Goal: Task Accomplishment & Management: Complete application form

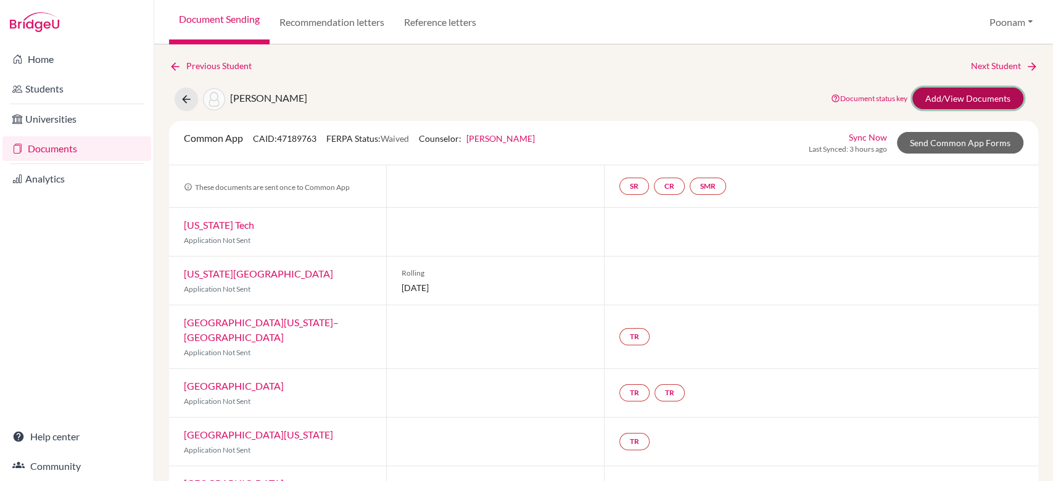
click at [937, 96] on link "Add/View Documents" at bounding box center [968, 99] width 111 height 22
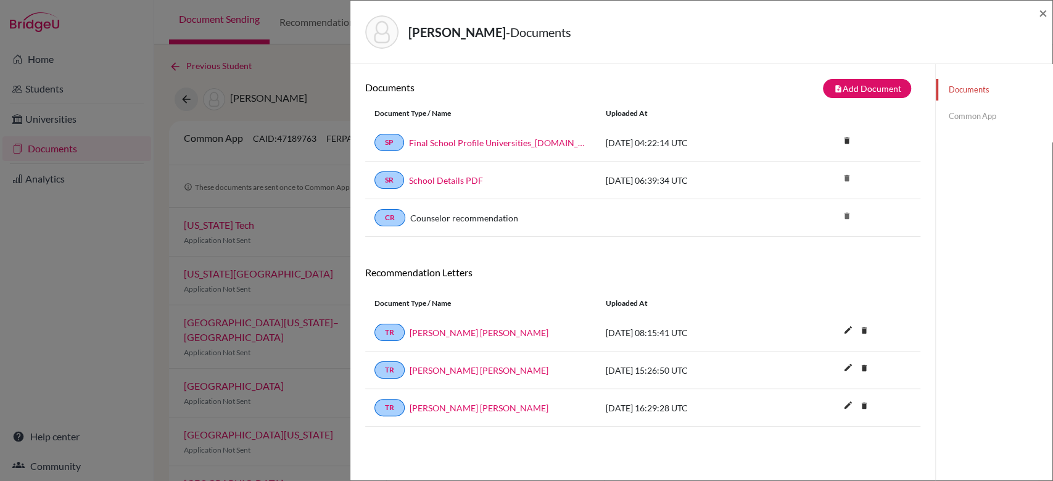
click at [950, 89] on link "Documents" at bounding box center [994, 90] width 117 height 22
click at [950, 110] on link "Common App" at bounding box center [994, 117] width 117 height 22
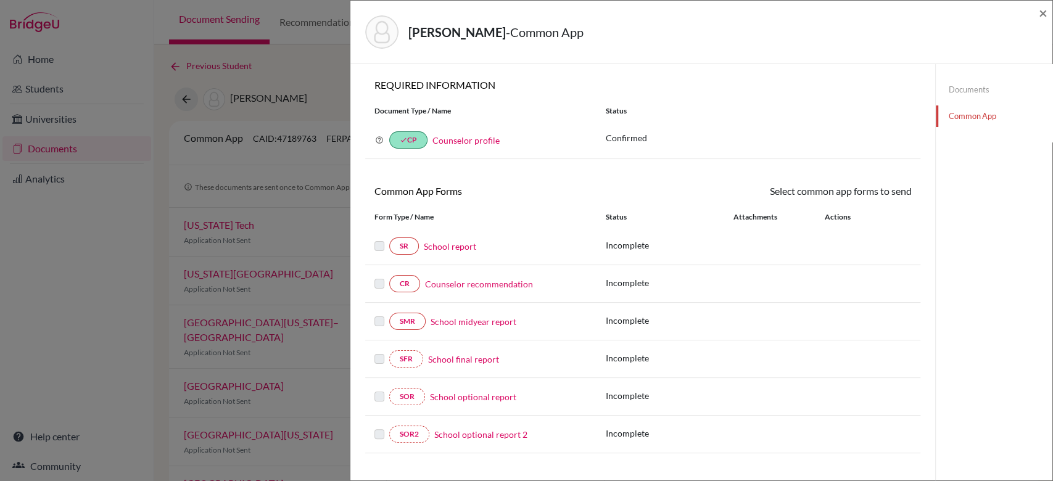
click at [438, 247] on link "School report" at bounding box center [450, 246] width 52 height 13
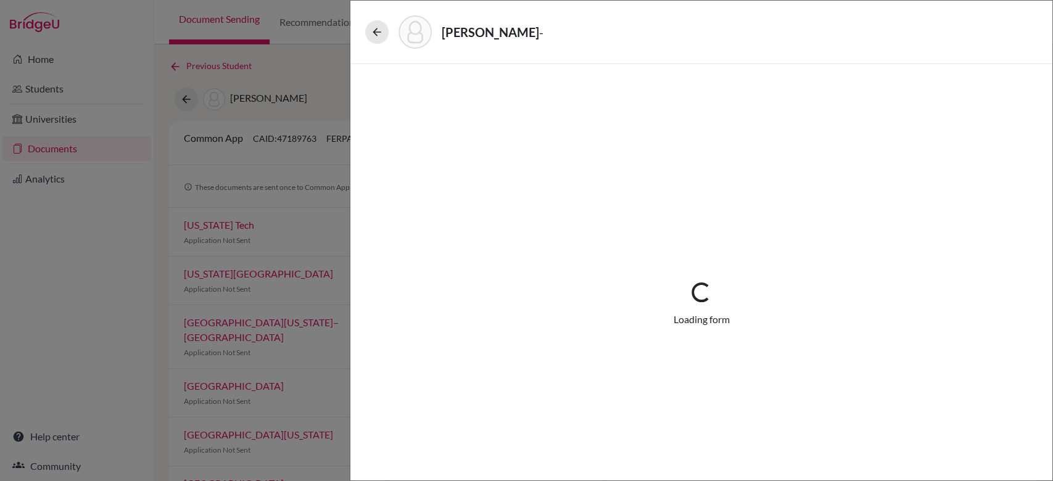
select select "3"
select select "0"
select select "1"
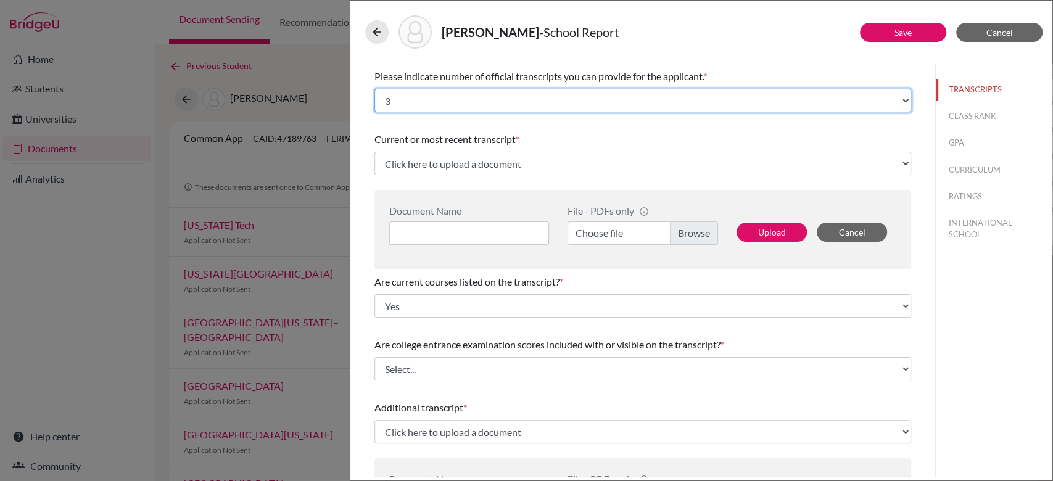
click at [469, 96] on select "Select... 1 2 3 4" at bounding box center [643, 100] width 537 height 23
click at [375, 89] on select "Select... 1 2 3 4" at bounding box center [643, 100] width 537 height 23
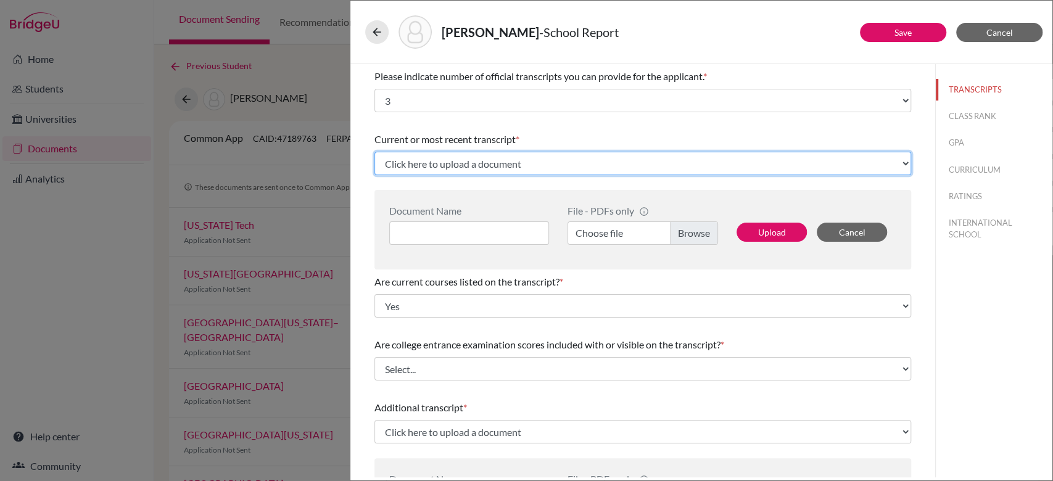
click at [444, 165] on select "Click here to upload a document Upload New File" at bounding box center [643, 163] width 537 height 23
select select "Upload New File"
click at [375, 152] on select "Click here to upload a document Upload New File" at bounding box center [643, 163] width 537 height 23
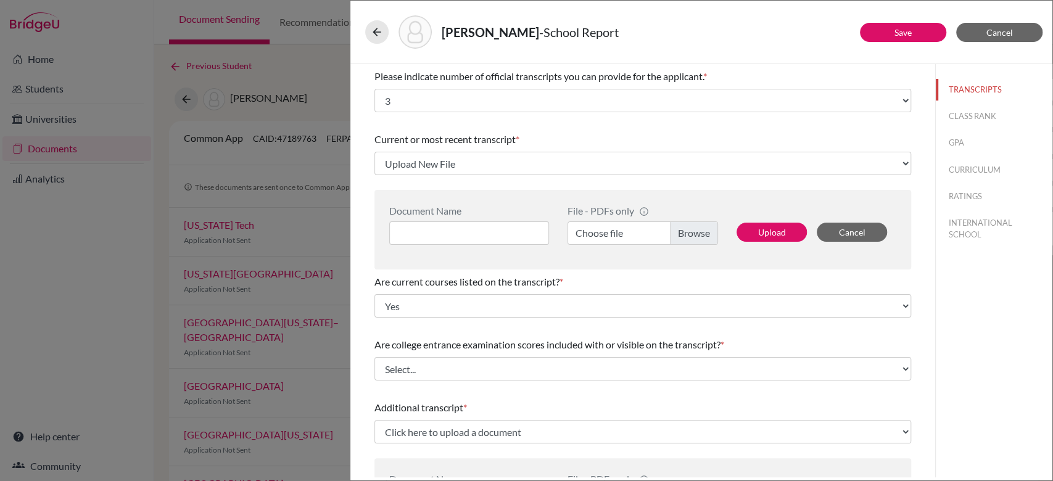
click at [699, 230] on label "Choose file" at bounding box center [643, 233] width 151 height 23
click at [699, 230] on input "Choose file" at bounding box center [643, 233] width 151 height 23
click at [473, 239] on input at bounding box center [469, 233] width 160 height 23
type input "t"
type input "Transcript Initial"
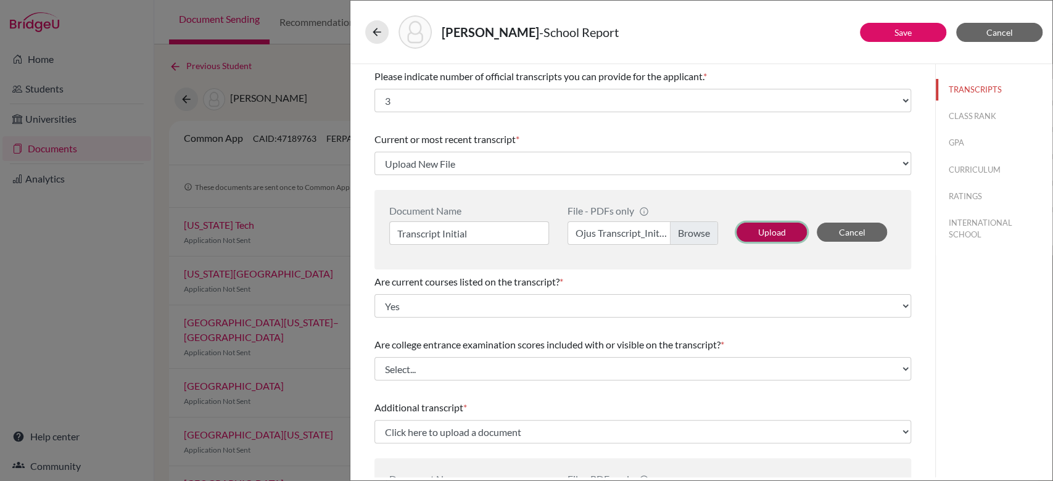
click at [792, 230] on button "Upload" at bounding box center [772, 232] width 70 height 19
select select "688985"
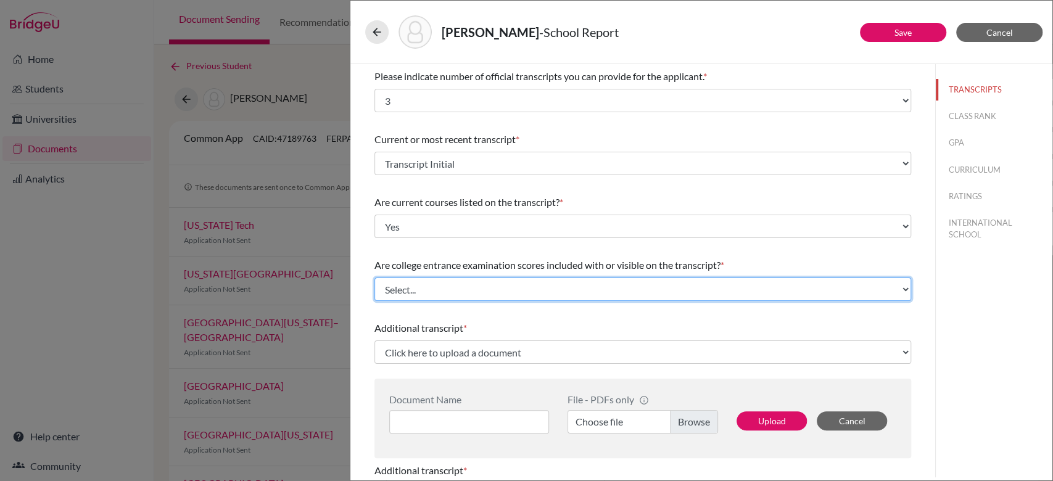
click at [507, 284] on select "Select... Yes No" at bounding box center [643, 289] width 537 height 23
select select "1"
click at [375, 278] on select "Select... Yes No" at bounding box center [643, 289] width 537 height 23
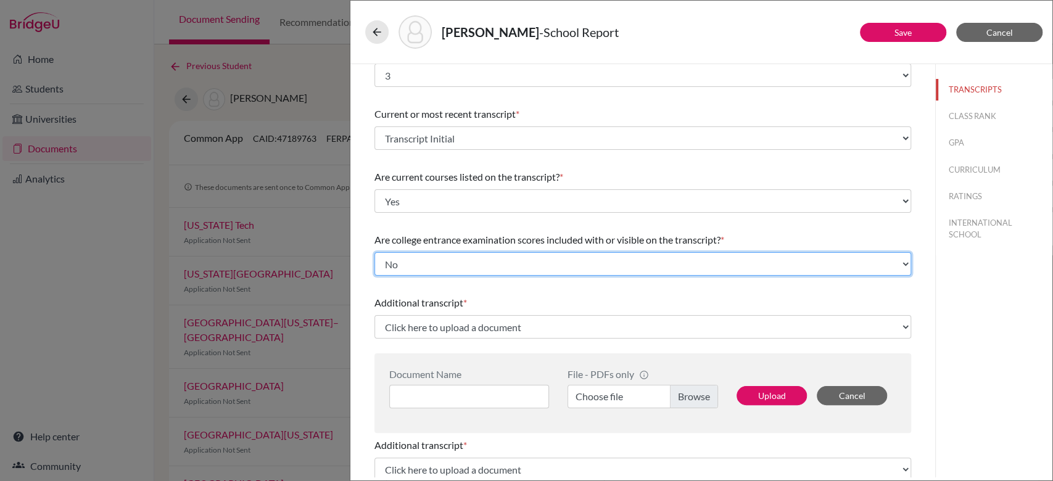
scroll to position [26, 0]
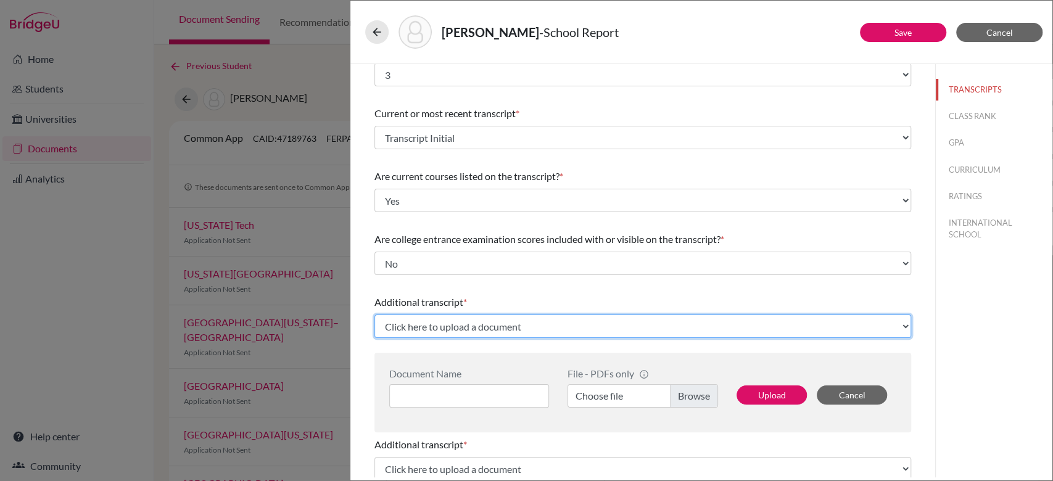
click at [436, 325] on select "Click here to upload a document Upload New File" at bounding box center [643, 326] width 537 height 23
select select "Upload New File"
click at [375, 315] on select "Click here to upload a document Upload New File" at bounding box center [643, 326] width 537 height 23
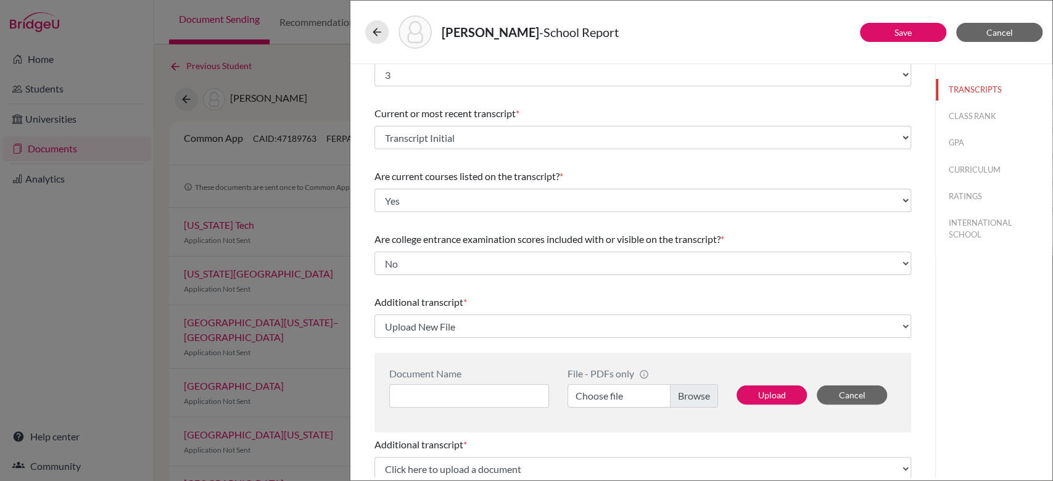
click at [692, 395] on label "Choose file" at bounding box center [643, 395] width 151 height 23
click at [692, 395] on input "Choose file" at bounding box center [643, 395] width 151 height 23
click at [489, 393] on input at bounding box center [469, 395] width 160 height 23
type input "Transcript AS Level"
click at [763, 394] on button "Upload" at bounding box center [772, 395] width 70 height 19
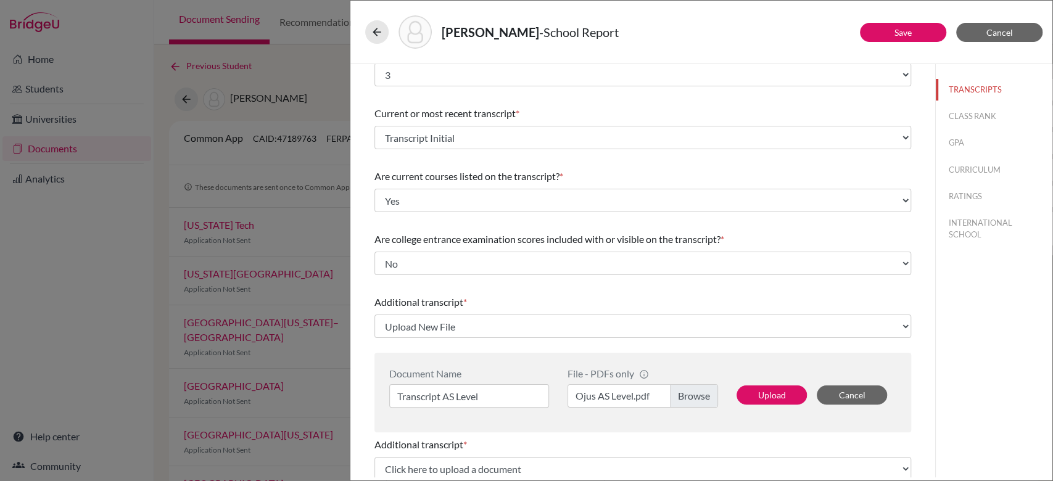
select select "688989"
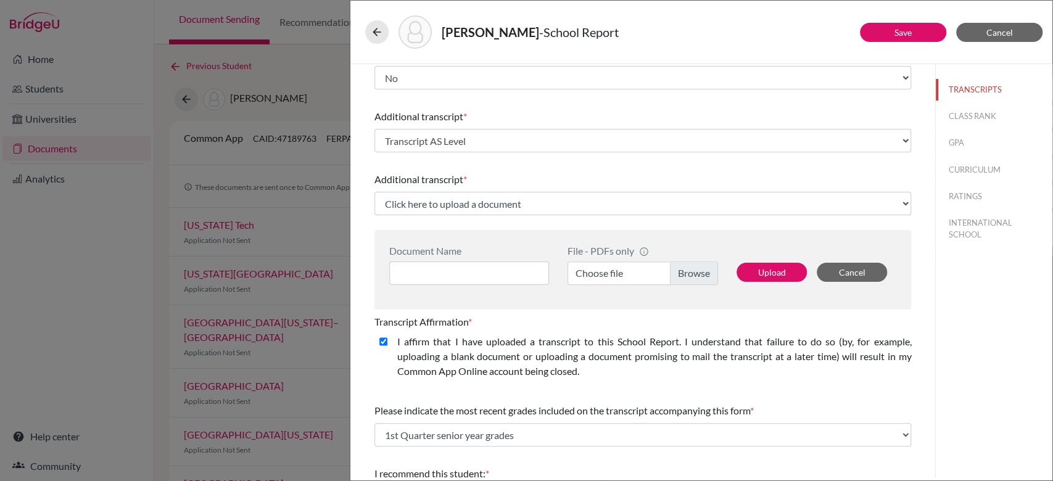
scroll to position [210, 0]
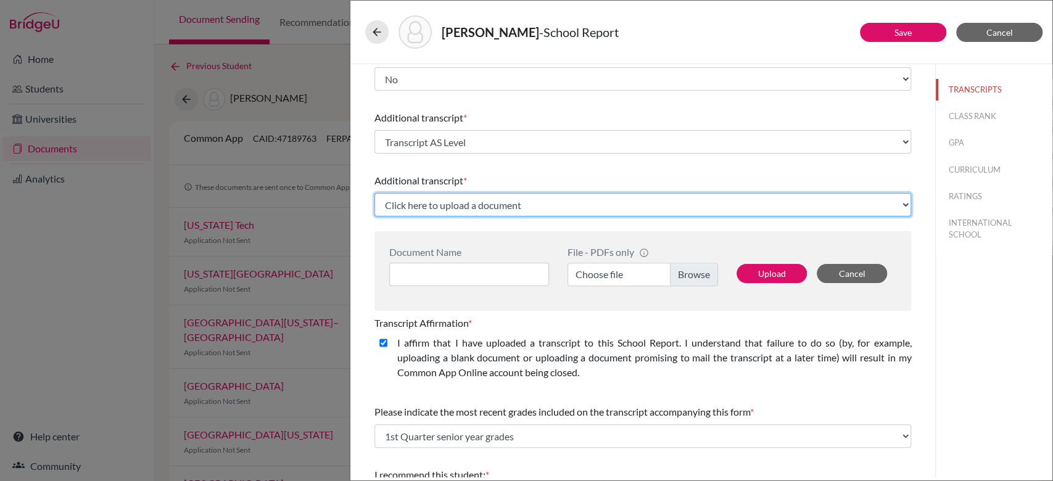
click at [517, 204] on select "Click here to upload a document Upload New File" at bounding box center [643, 204] width 537 height 23
select select "Upload New File"
click at [375, 193] on select "Click here to upload a document Upload New File" at bounding box center [643, 204] width 537 height 23
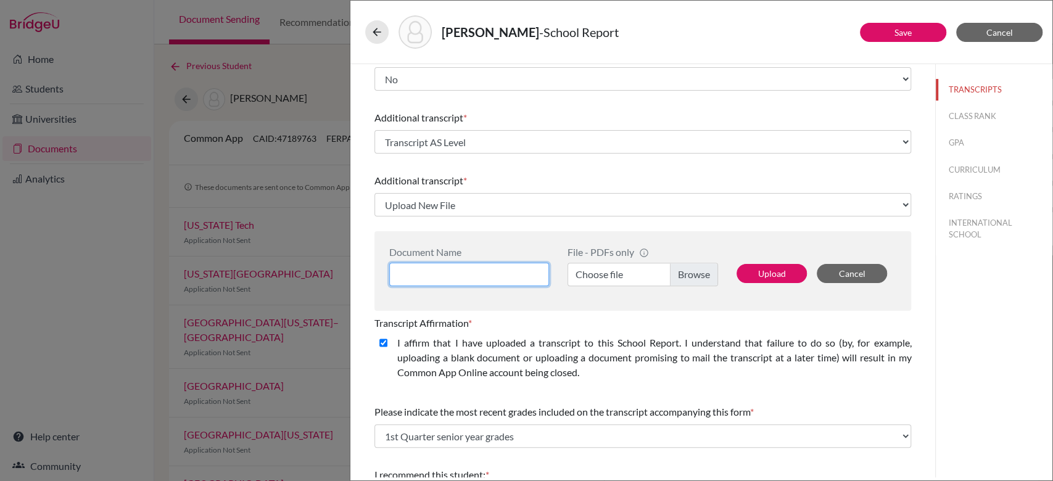
click at [455, 281] on input at bounding box center [469, 274] width 160 height 23
type input "Transcript IGCSE"
click at [686, 274] on label "Choose file" at bounding box center [643, 274] width 151 height 23
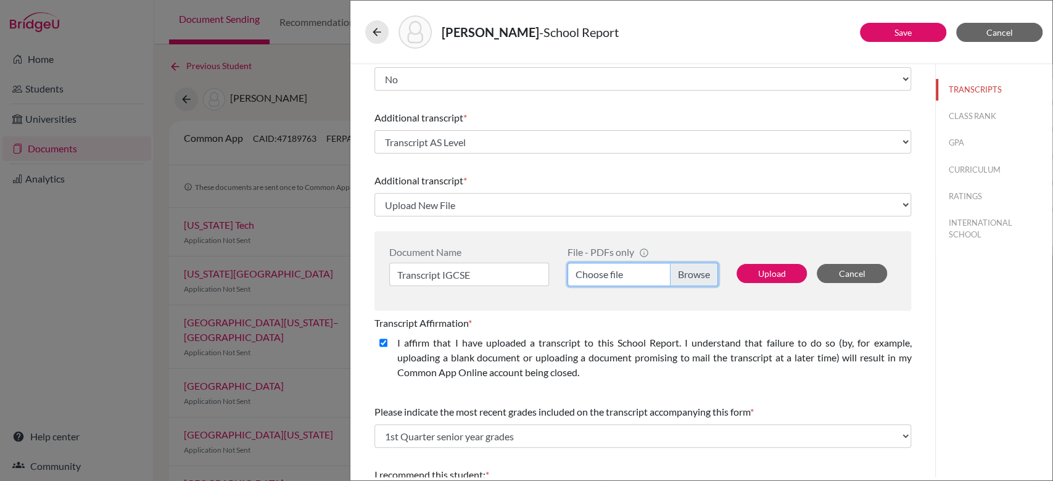
click at [686, 274] on input "Choose file" at bounding box center [643, 274] width 151 height 23
click at [760, 268] on button "Upload" at bounding box center [772, 273] width 70 height 19
select select "688990"
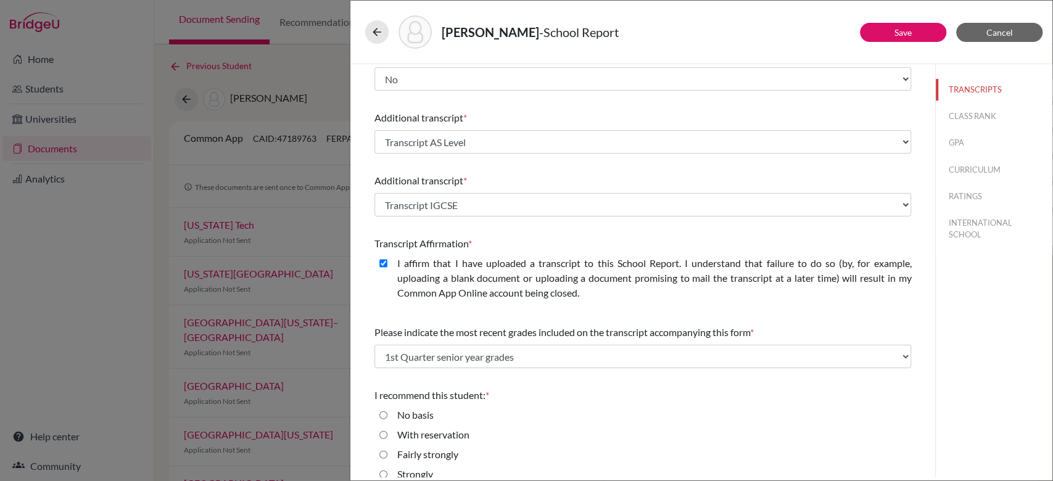
scroll to position [244, 0]
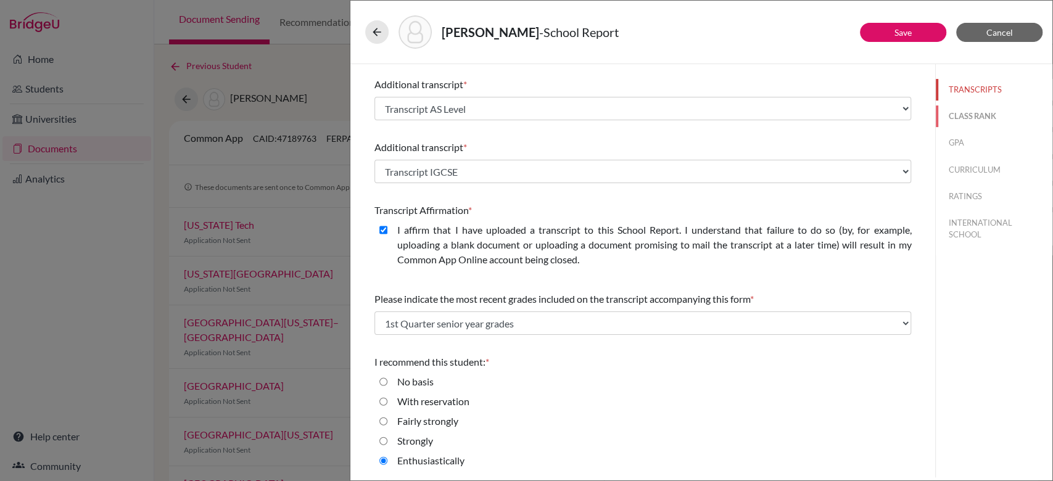
click at [962, 115] on button "CLASS RANK" at bounding box center [994, 117] width 117 height 22
select select "5"
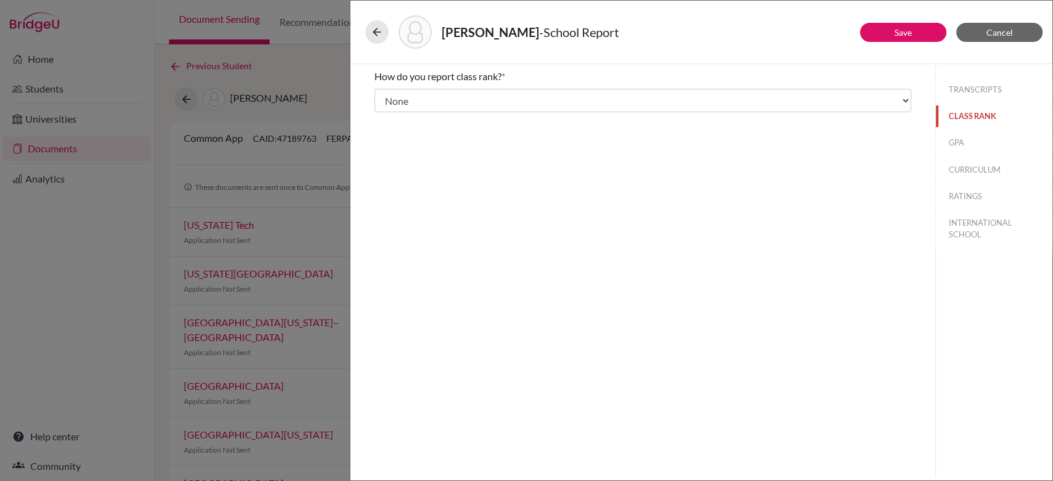
scroll to position [0, 0]
click at [909, 28] on link "Save" at bounding box center [903, 32] width 17 height 10
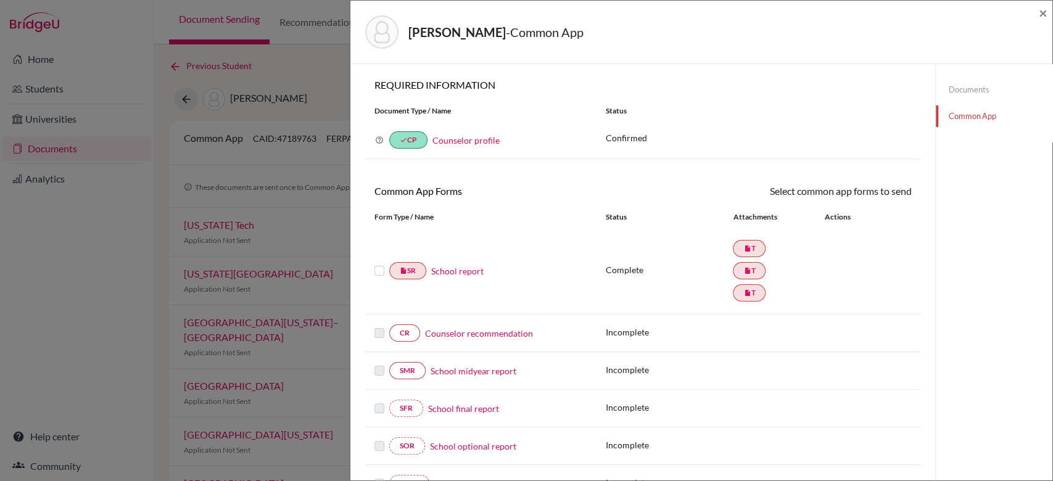
click at [449, 270] on link "School report" at bounding box center [457, 271] width 52 height 13
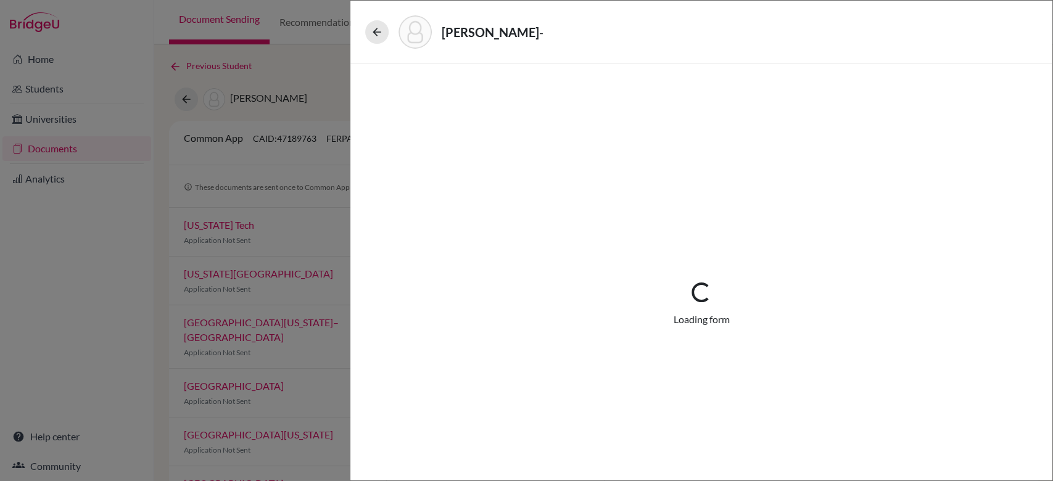
select select "3"
select select "688985"
select select "0"
select select "1"
select select "688989"
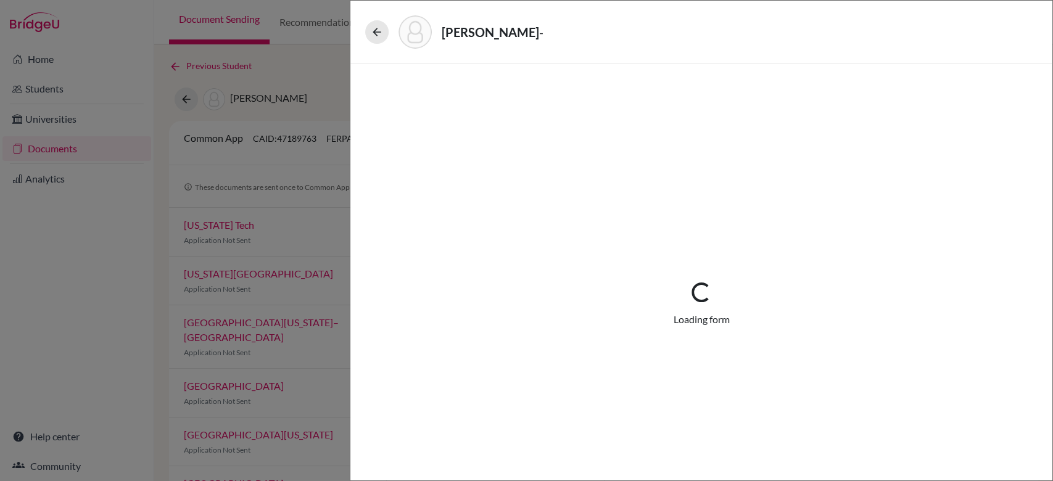
select select "688990"
select select "1"
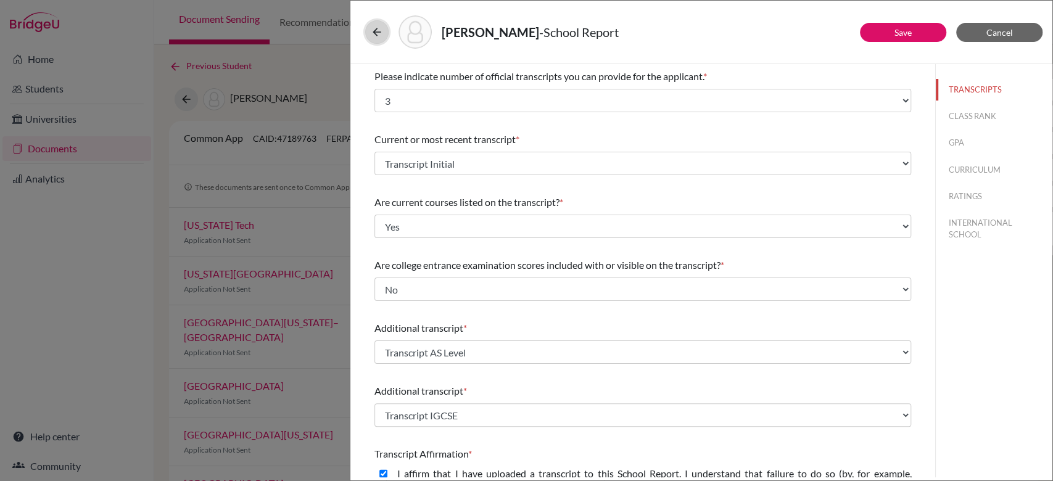
click at [367, 35] on button at bounding box center [376, 31] width 23 height 23
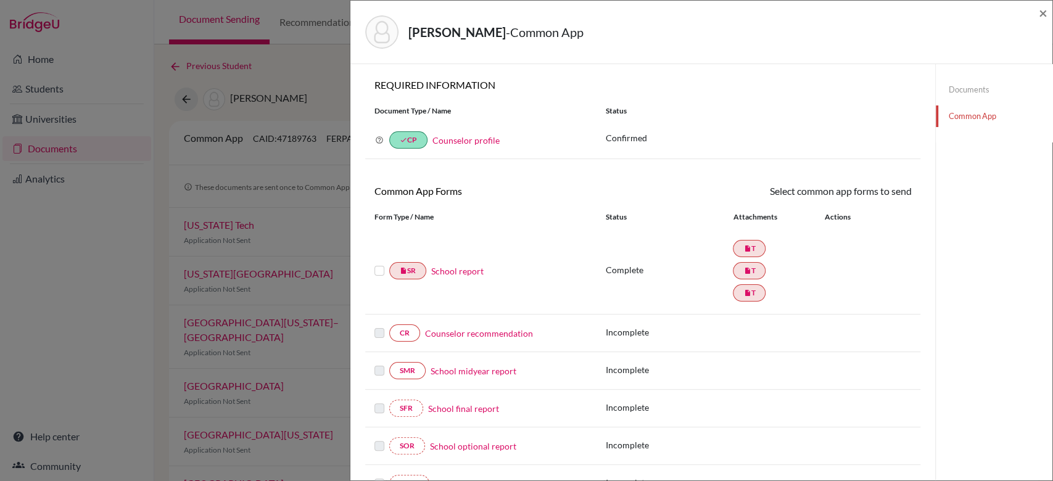
click at [375, 263] on label at bounding box center [380, 263] width 10 height 0
click at [0, 0] on input "checkbox" at bounding box center [0, 0] width 0 height 0
click at [375, 265] on label at bounding box center [380, 265] width 10 height 0
click at [0, 0] on input "checkbox" at bounding box center [0, 0] width 0 height 0
click at [746, 251] on link "insert_drive_file T" at bounding box center [749, 248] width 33 height 17
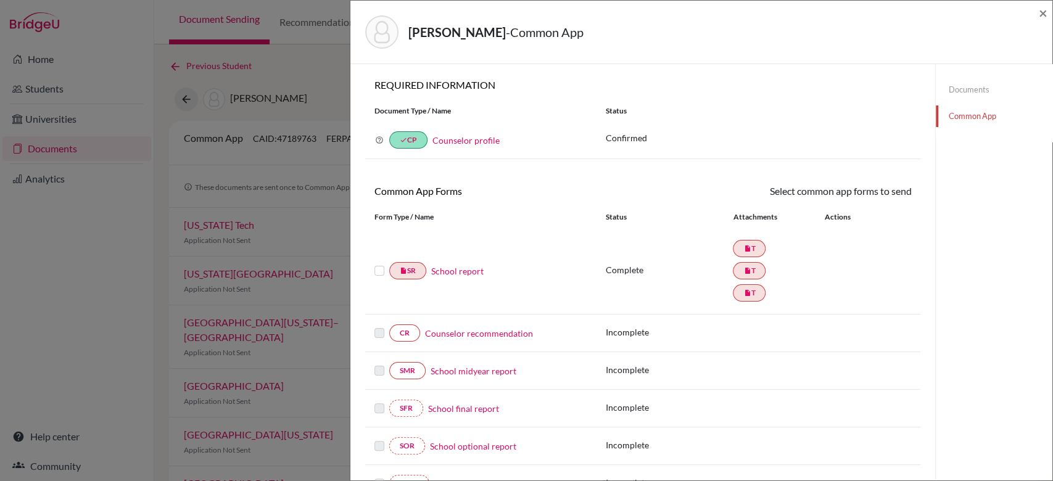
click at [965, 86] on link "Documents" at bounding box center [994, 90] width 117 height 22
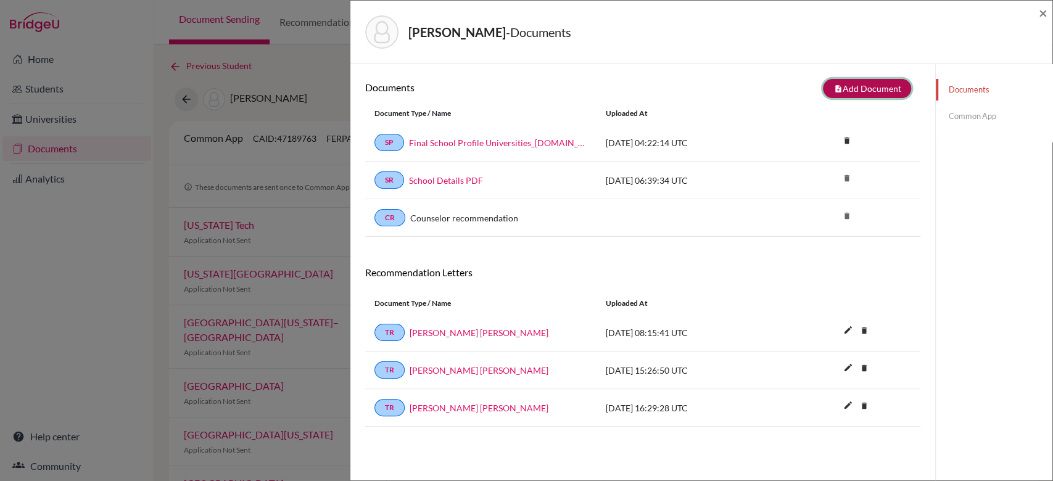
click at [839, 90] on button "note_add Add Document" at bounding box center [867, 88] width 88 height 19
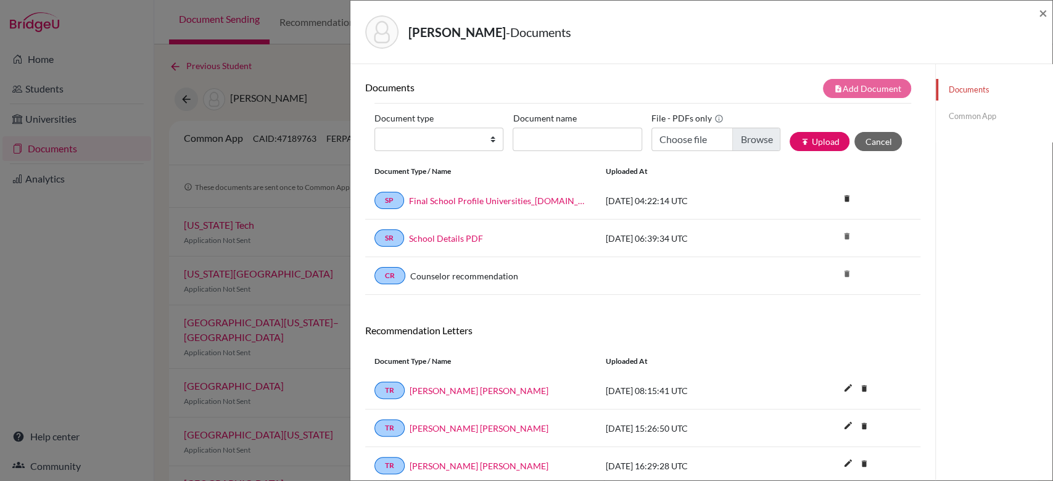
click at [556, 151] on div "Document type Change explanation for Common App reports Counselor recommendatio…" at bounding box center [643, 135] width 537 height 52
click at [563, 140] on input "Document name" at bounding box center [577, 139] width 129 height 23
click at [439, 136] on select "Change explanation for Common App reports Counselor recommendation Internationa…" at bounding box center [439, 139] width 129 height 23
click at [608, 101] on div "Documents note_add Add Document Document type Change explanation for Common App…" at bounding box center [642, 120] width 555 height 82
click at [874, 141] on button "Cancel" at bounding box center [879, 141] width 48 height 19
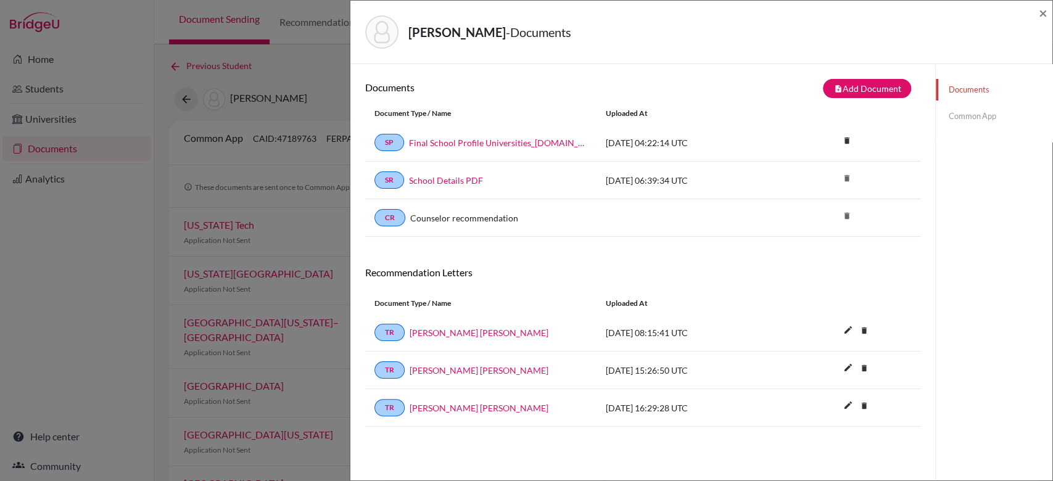
click at [956, 125] on link "Common App" at bounding box center [994, 117] width 117 height 22
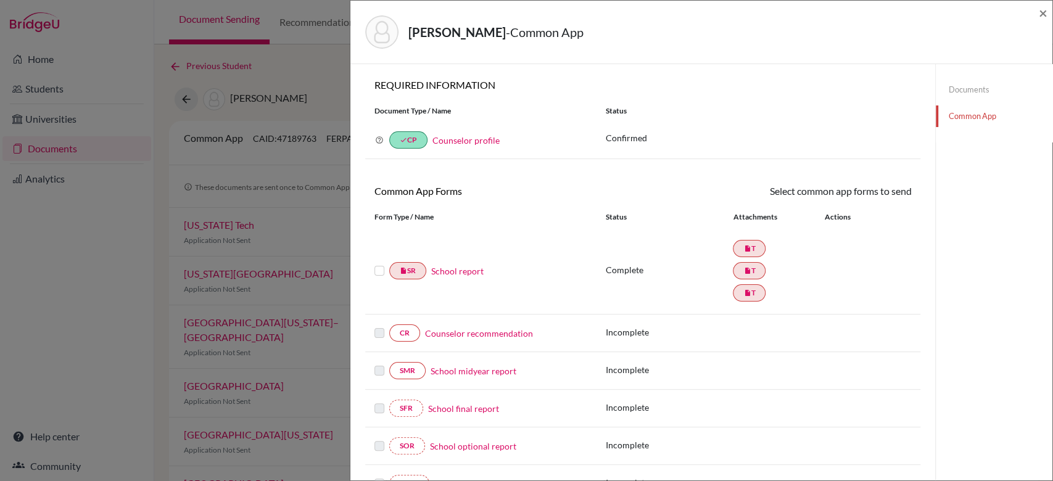
click at [953, 91] on link "Documents" at bounding box center [994, 90] width 117 height 22
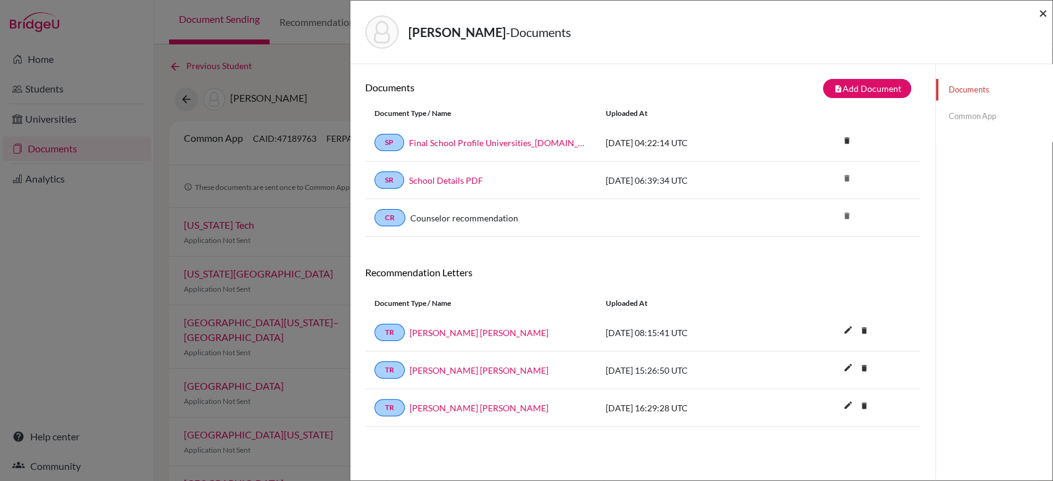
click at [1042, 13] on span "×" at bounding box center [1043, 13] width 9 height 18
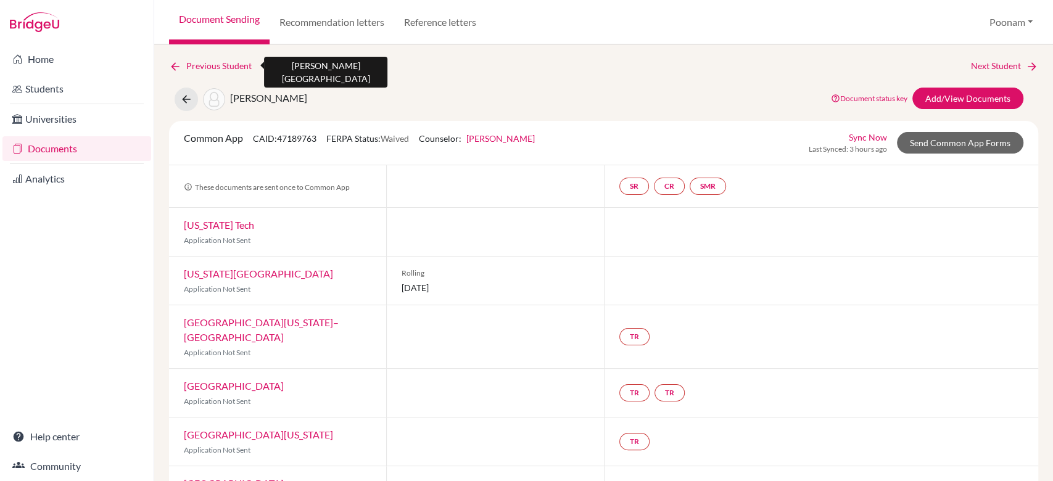
click at [193, 65] on link "Previous Student" at bounding box center [215, 66] width 93 height 14
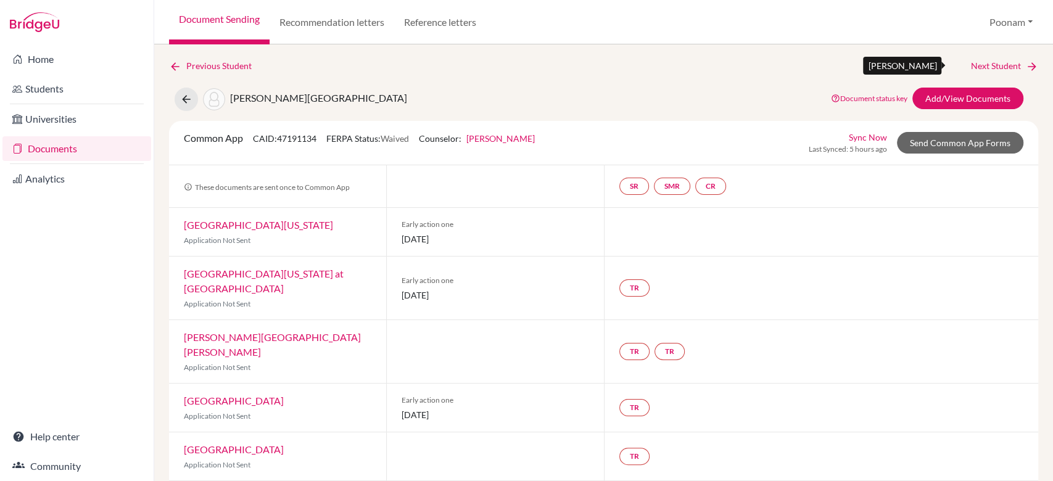
click at [990, 70] on link "Next Student" at bounding box center [1004, 66] width 67 height 14
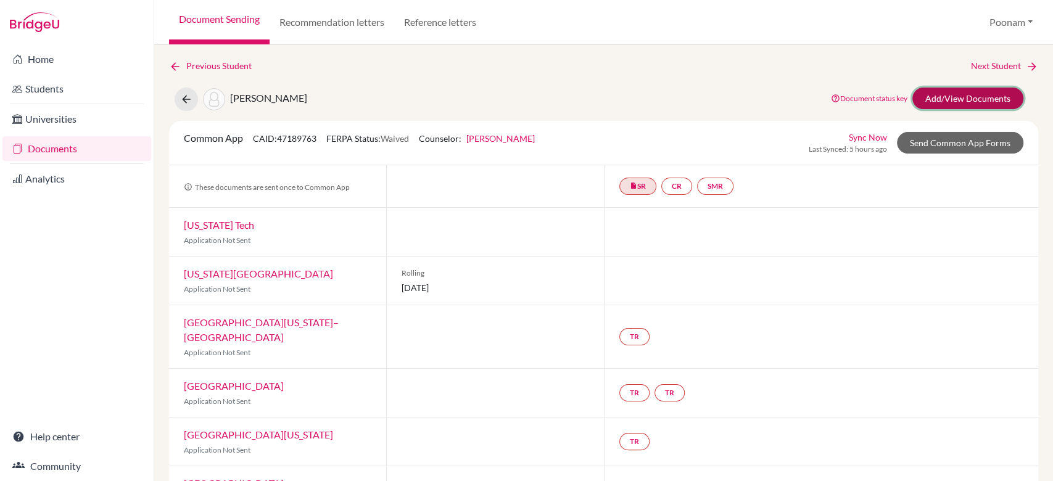
click at [953, 97] on link "Add/View Documents" at bounding box center [968, 99] width 111 height 22
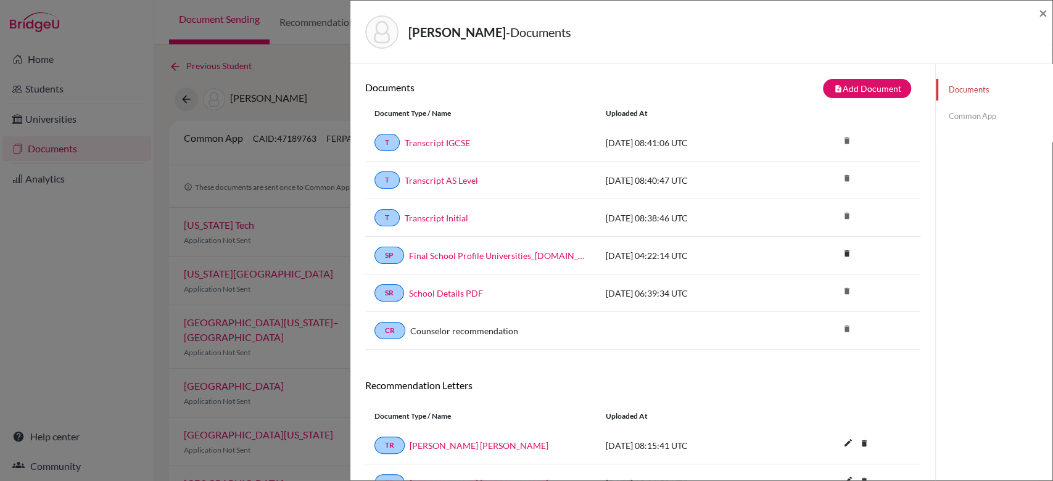
click at [947, 112] on link "Common App" at bounding box center [994, 117] width 117 height 22
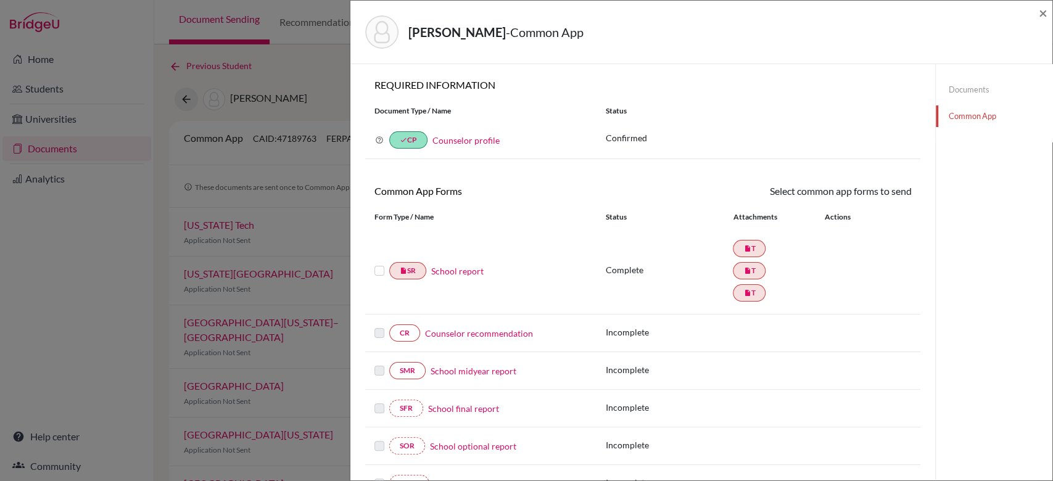
click at [465, 276] on link "School report" at bounding box center [457, 271] width 52 height 13
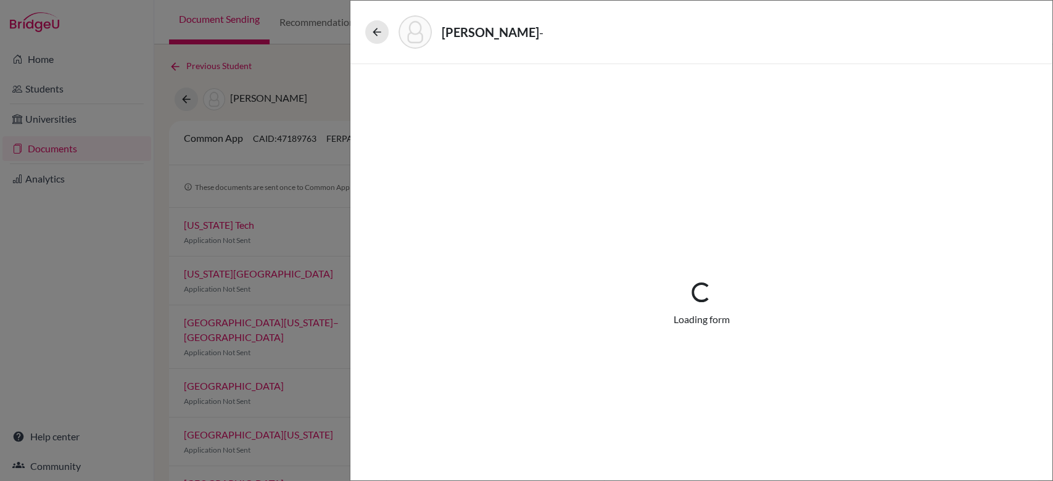
select select "3"
select select "688985"
select select "0"
select select "1"
select select "688989"
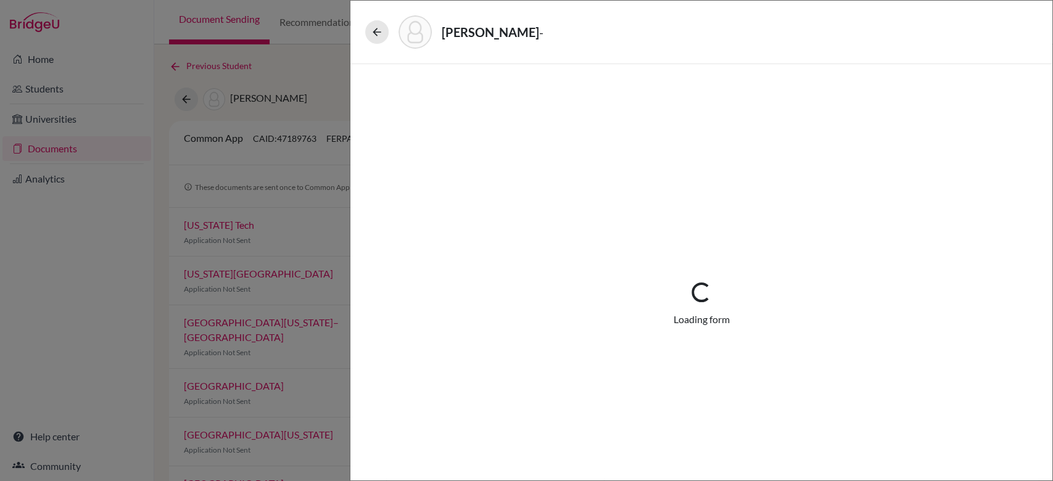
select select "688990"
select select "1"
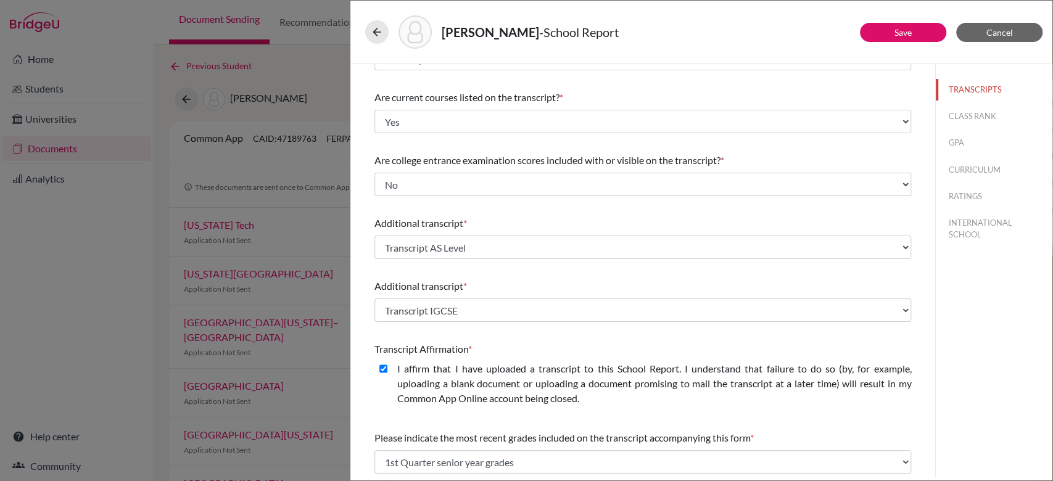
scroll to position [244, 0]
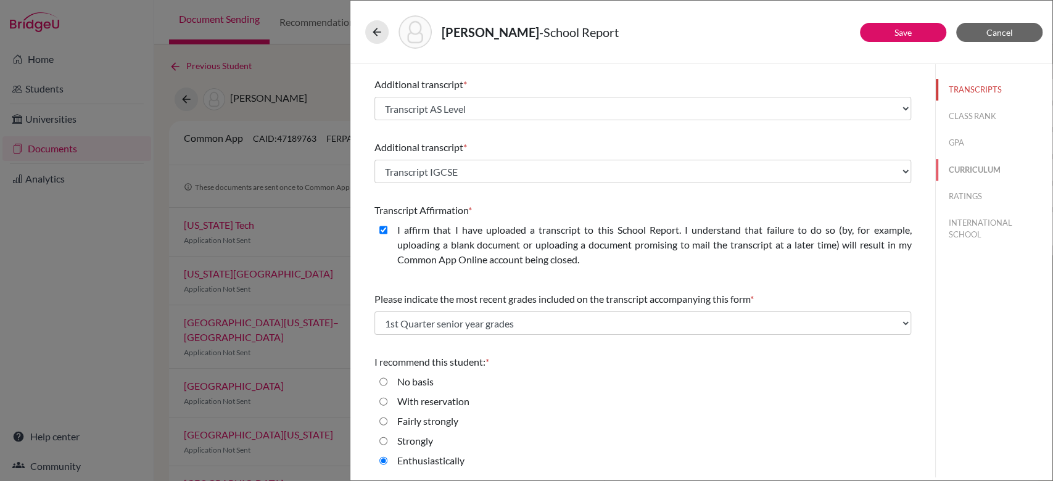
click at [953, 178] on button "CURRICULUM" at bounding box center [994, 170] width 117 height 22
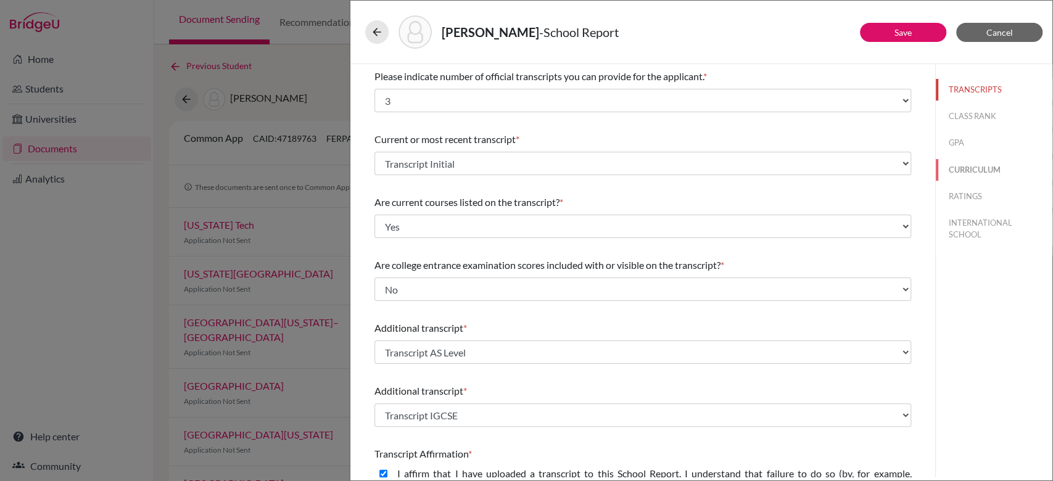
select select "4"
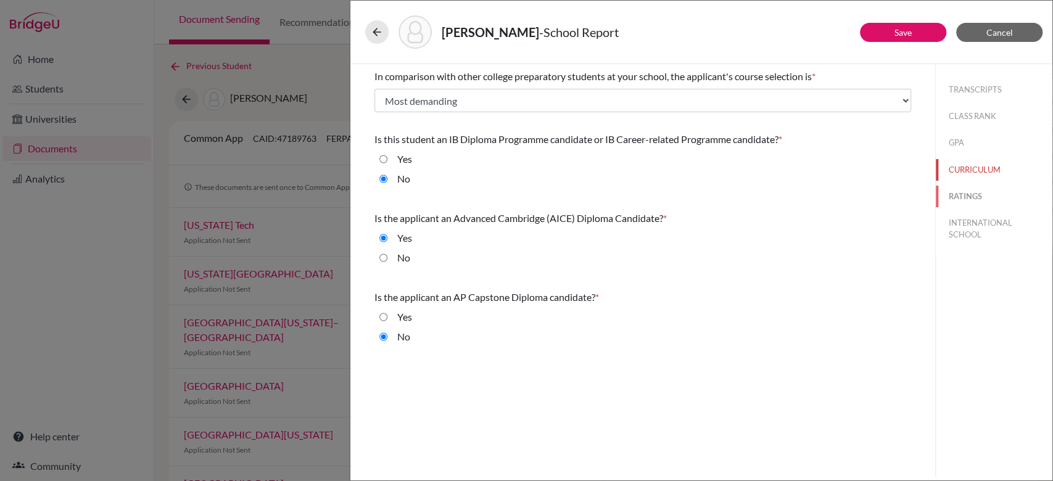
click at [954, 189] on button "RATINGS" at bounding box center [994, 197] width 117 height 22
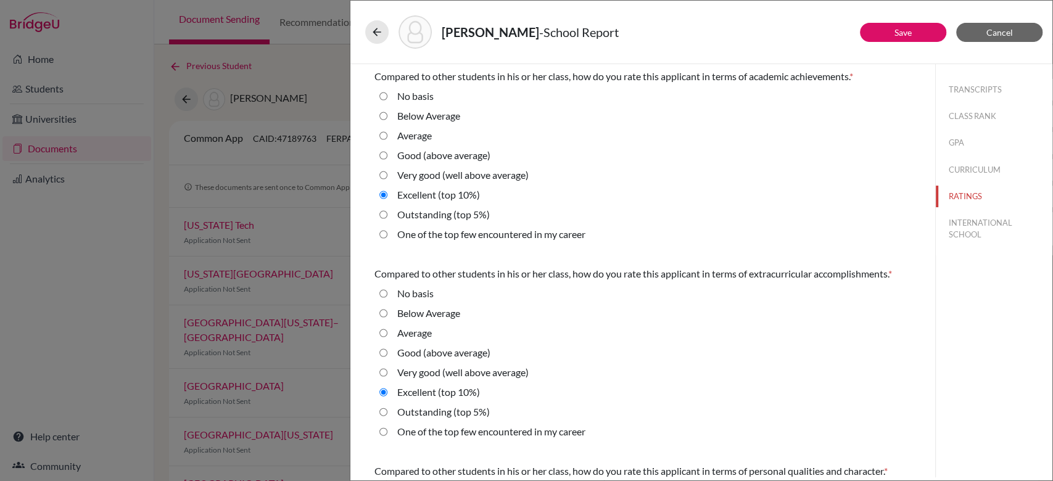
click at [414, 208] on label "Outstanding (top 5%)" at bounding box center [443, 214] width 93 height 15
click at [387, 208] on 5\%\) "Outstanding (top 5%)" at bounding box center [383, 214] width 8 height 15
radio 5\%\) "true"
click at [398, 420] on label "Outstanding (top 5%)" at bounding box center [443, 412] width 93 height 15
click at [387, 420] on 5\%\) "Outstanding (top 5%)" at bounding box center [383, 412] width 8 height 15
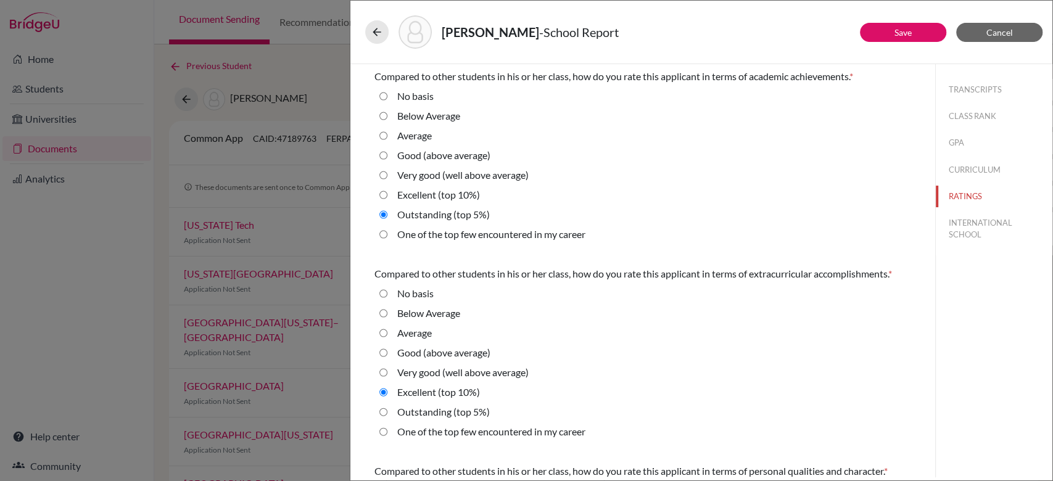
radio 5\%\) "true"
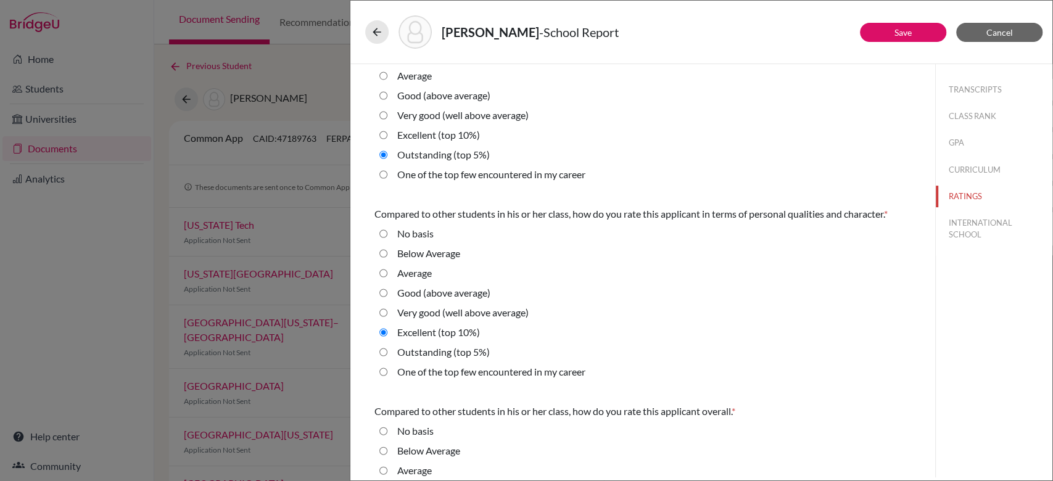
scroll to position [263, 0]
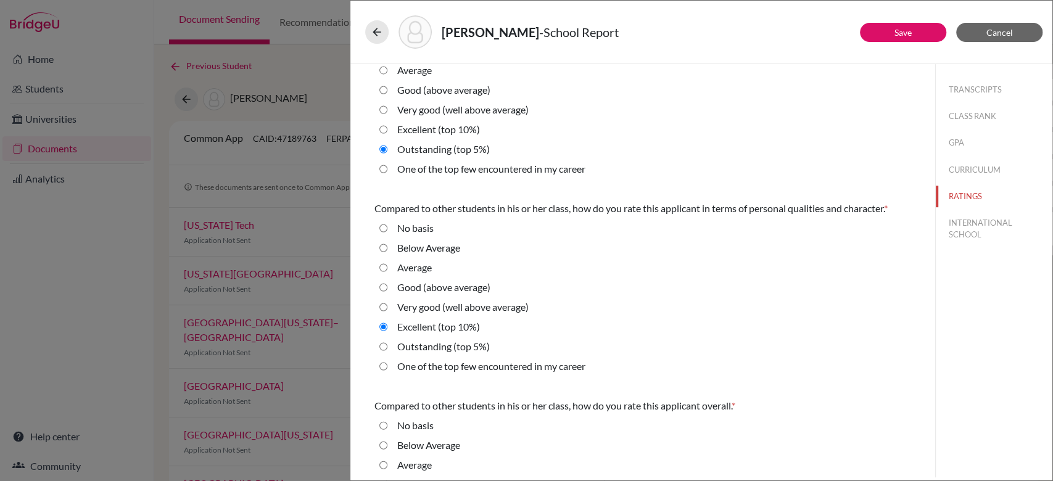
click at [447, 354] on label "Outstanding (top 5%)" at bounding box center [443, 346] width 93 height 15
click at [387, 354] on 5\%\) "Outstanding (top 5%)" at bounding box center [383, 346] width 8 height 15
radio 5\%\) "true"
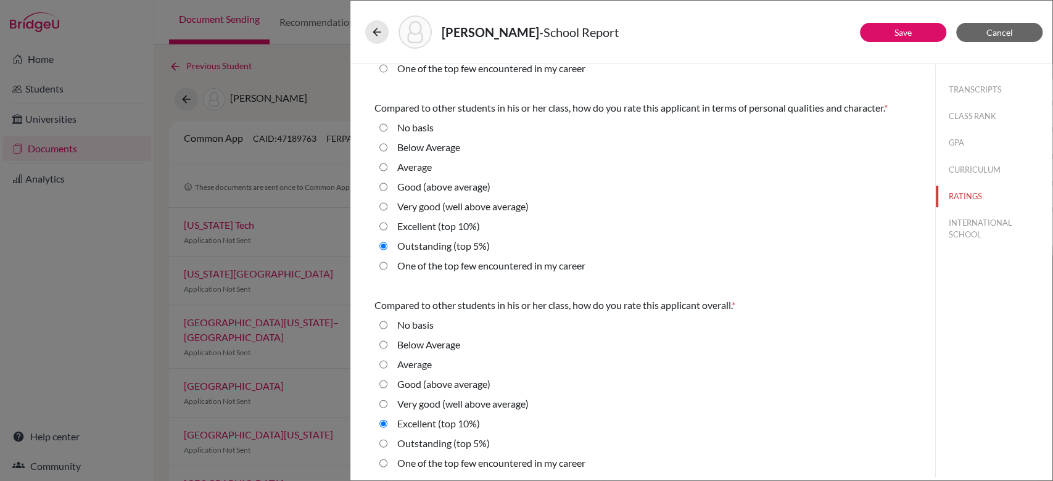
scroll to position [381, 0]
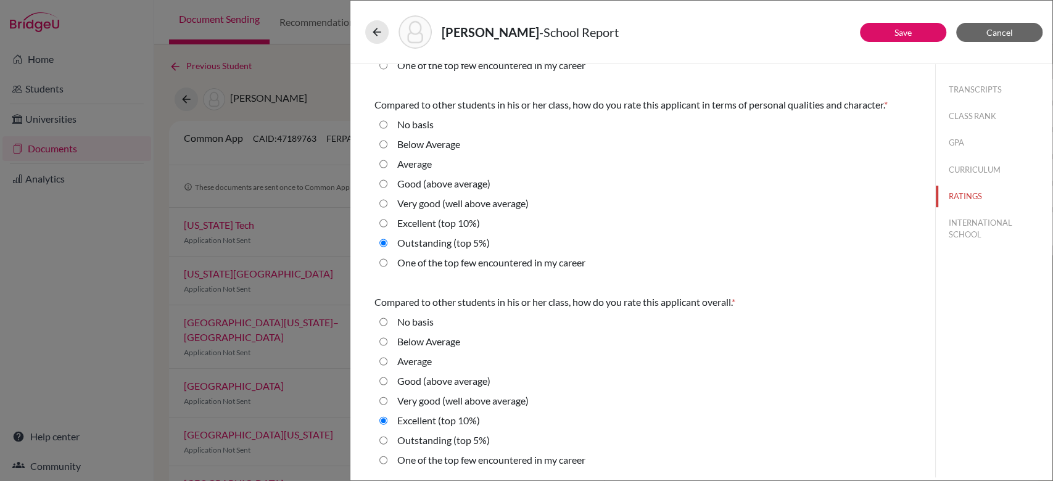
click at [421, 437] on label "Outstanding (top 5%)" at bounding box center [443, 440] width 93 height 15
click at [387, 437] on 5\%\) "Outstanding (top 5%)" at bounding box center [383, 440] width 8 height 15
radio 5\%\) "true"
click at [949, 227] on button "INTERNATIONAL SCHOOL" at bounding box center [994, 228] width 117 height 33
radio basis "true"
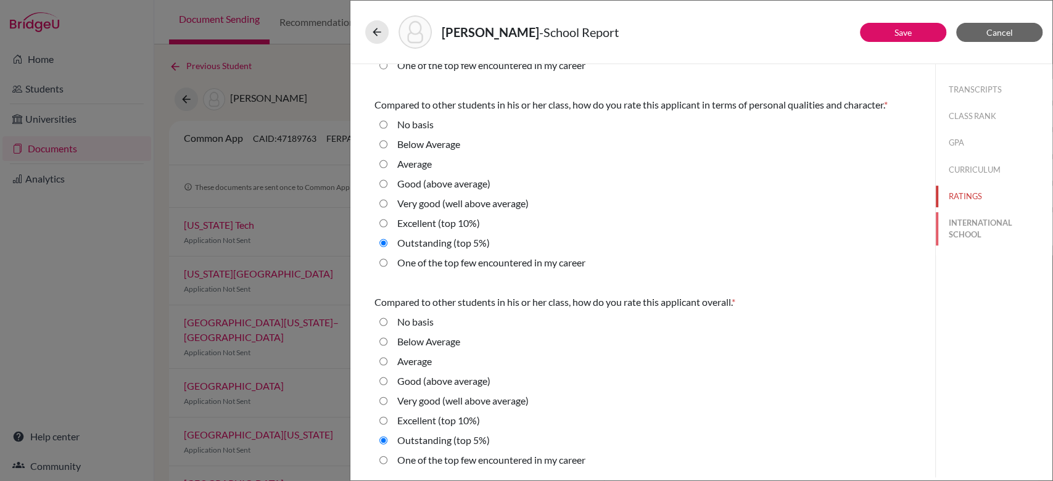
radio Average "true"
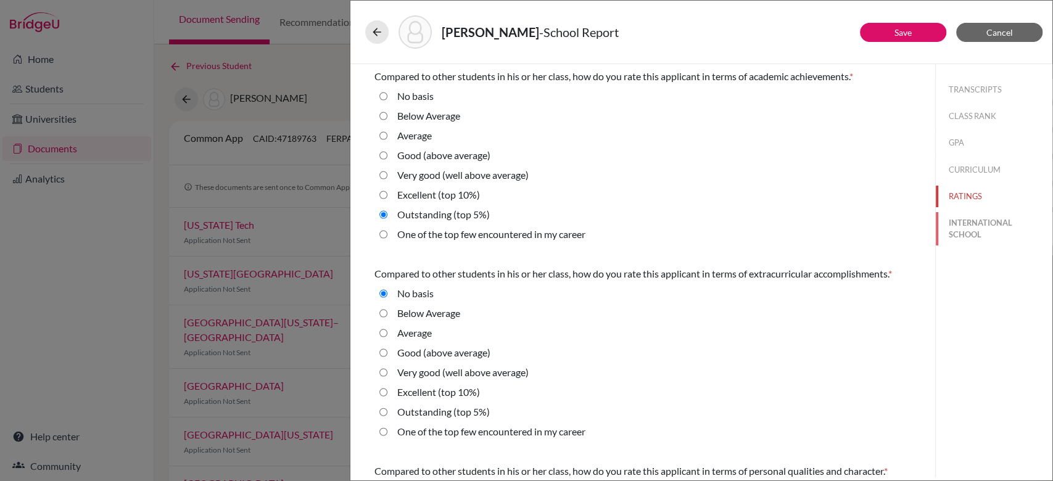
select select "14"
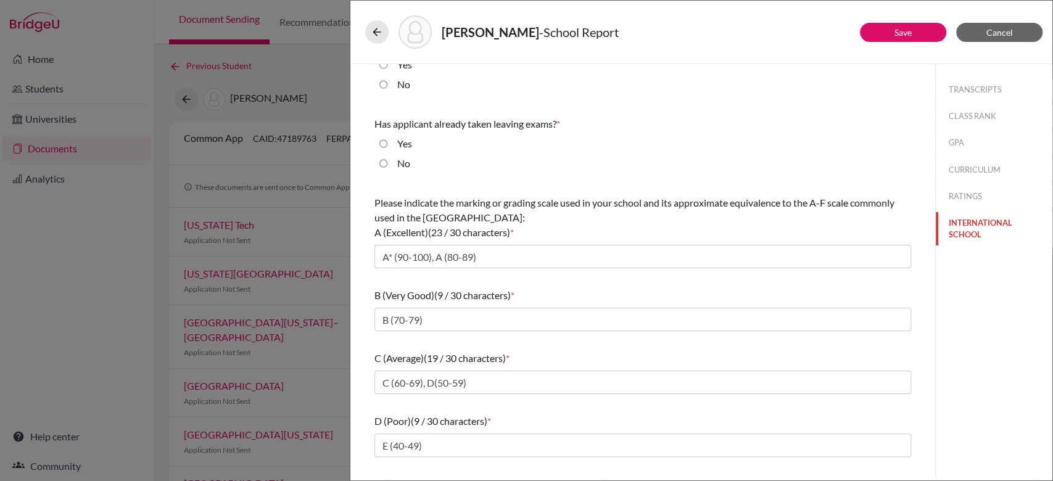
scroll to position [171, 0]
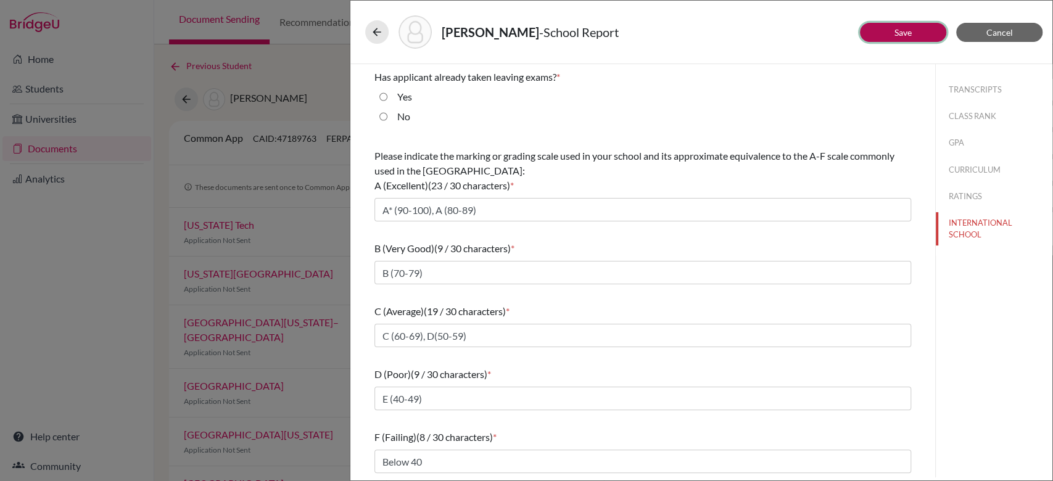
click at [918, 32] on button "Save" at bounding box center [903, 32] width 86 height 19
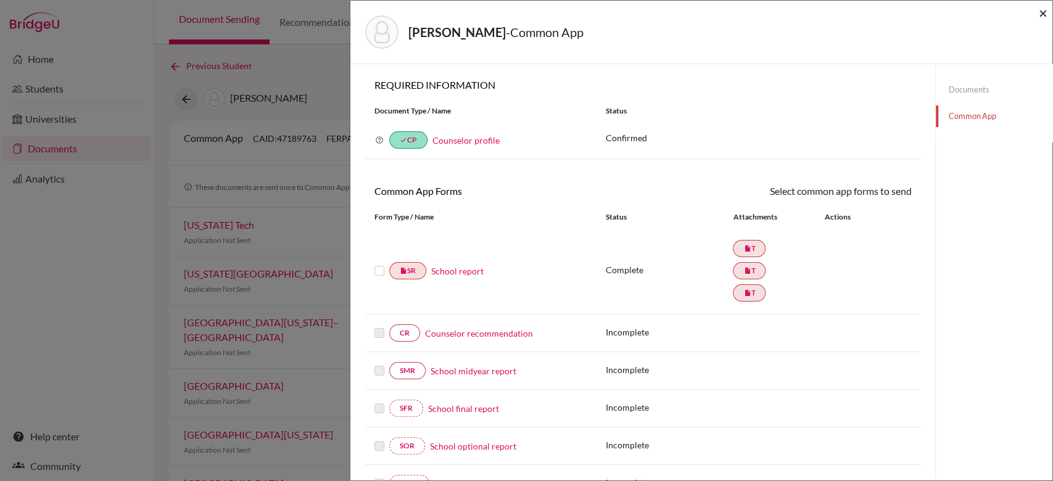
click at [1042, 17] on span "×" at bounding box center [1043, 13] width 9 height 18
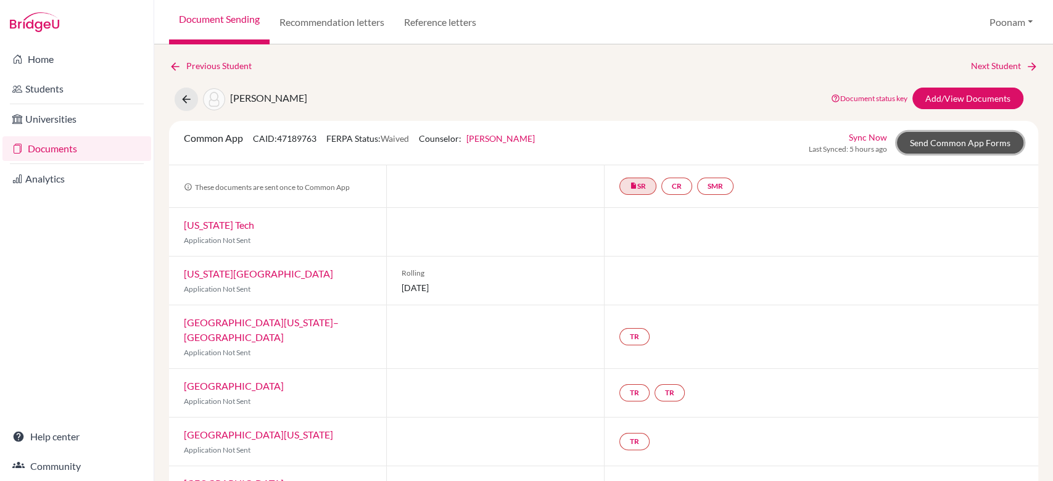
click at [946, 136] on link "Send Common App Forms" at bounding box center [960, 143] width 126 height 22
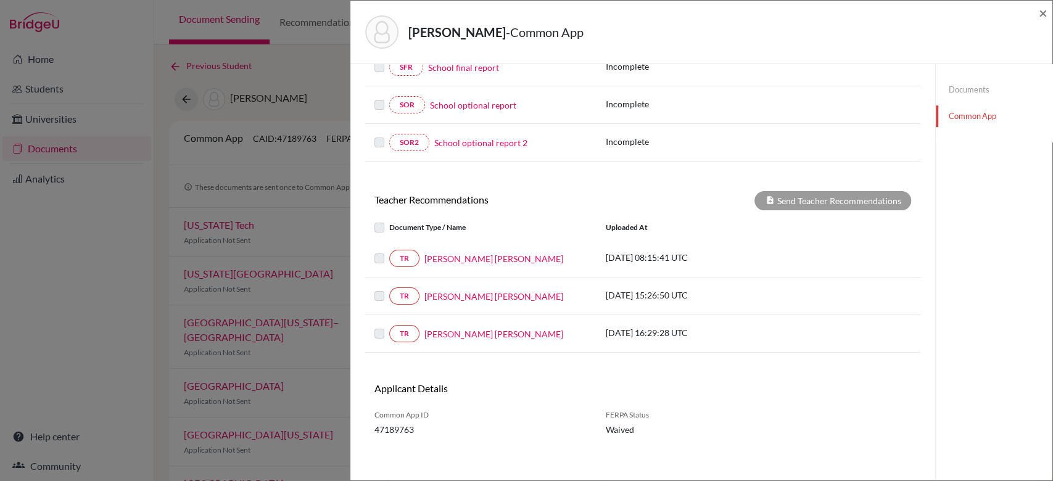
scroll to position [344, 0]
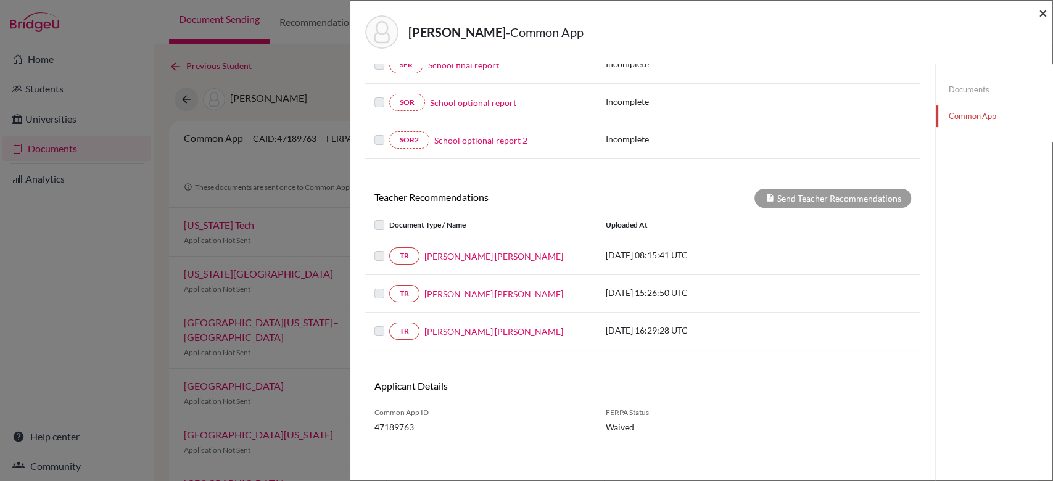
click at [1045, 17] on span "×" at bounding box center [1043, 13] width 9 height 18
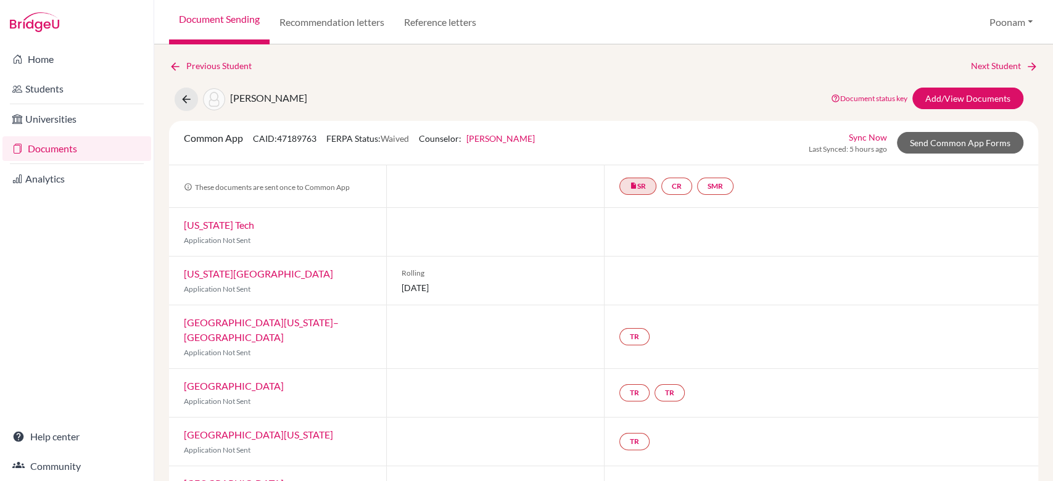
scroll to position [29, 0]
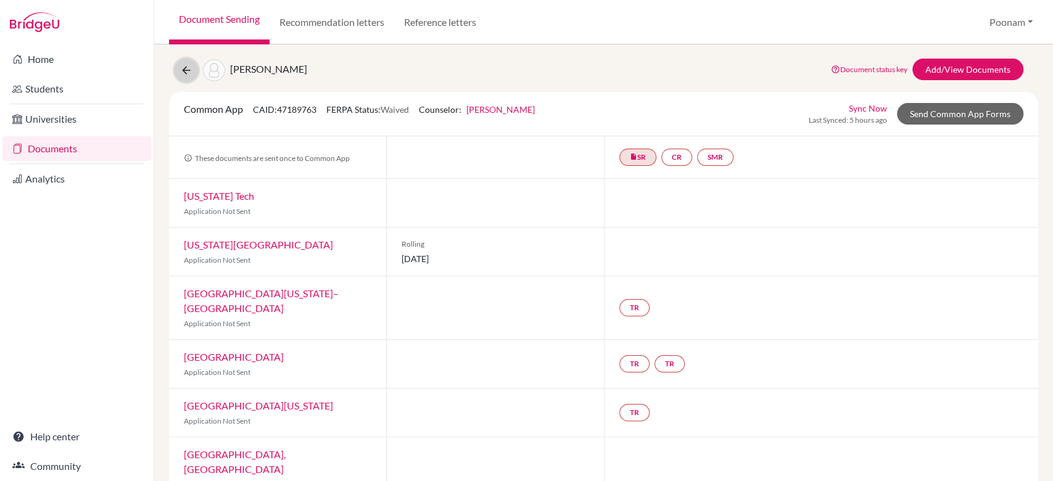
click at [182, 73] on icon at bounding box center [186, 70] width 12 height 12
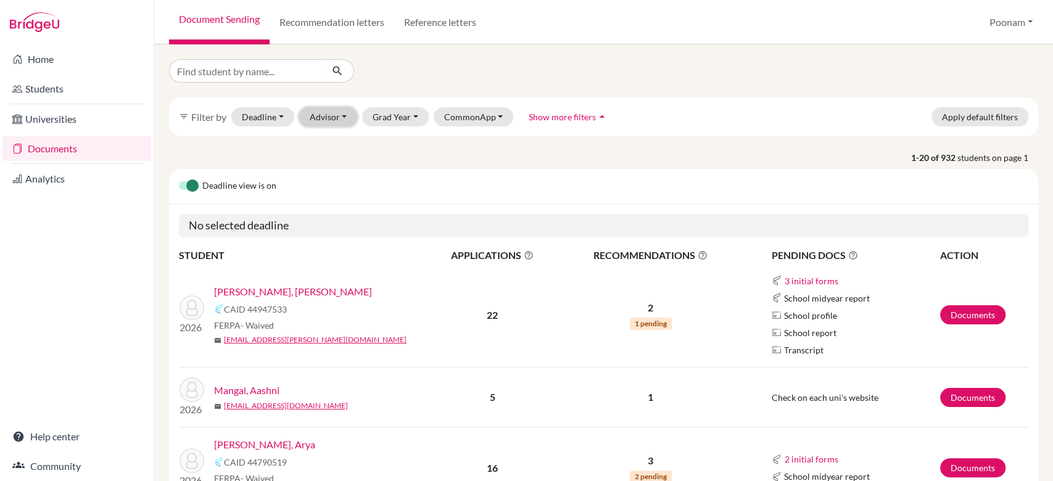
click at [316, 117] on button "Advisor" at bounding box center [328, 116] width 59 height 19
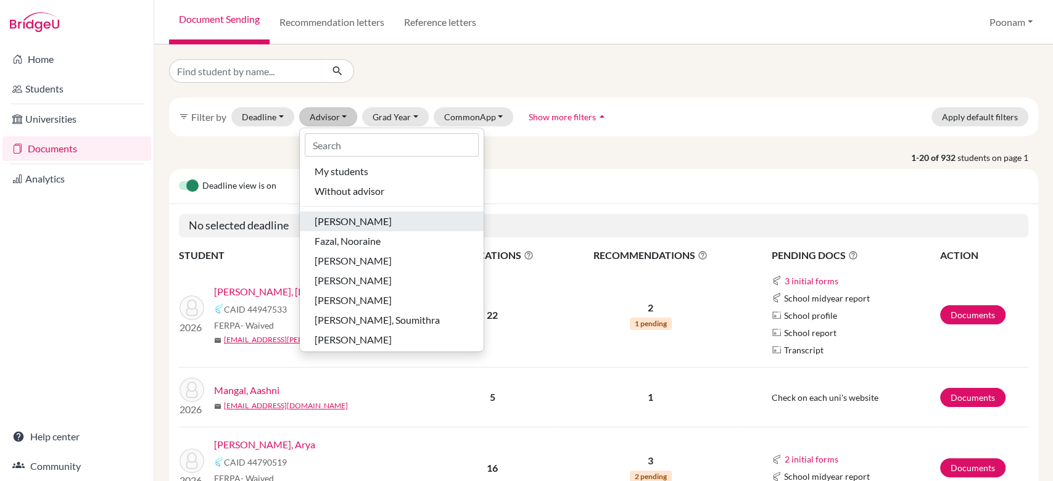
click at [329, 228] on span "[PERSON_NAME]" at bounding box center [353, 221] width 77 height 15
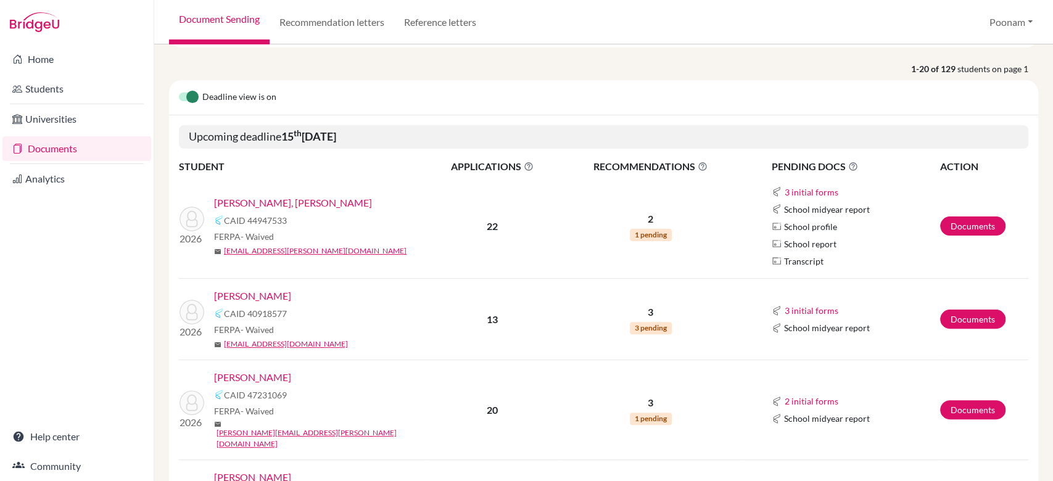
scroll to position [134, 0]
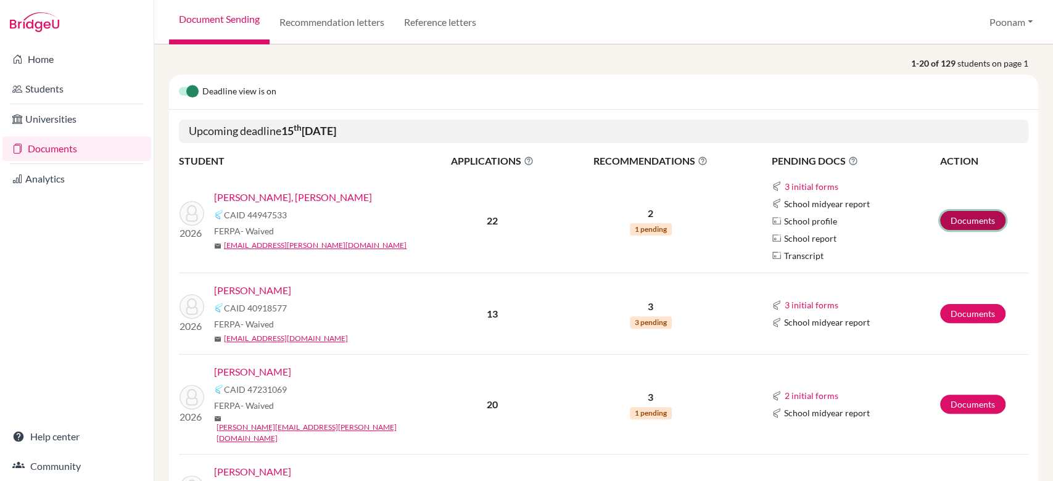
click at [960, 222] on link "Documents" at bounding box center [972, 220] width 65 height 19
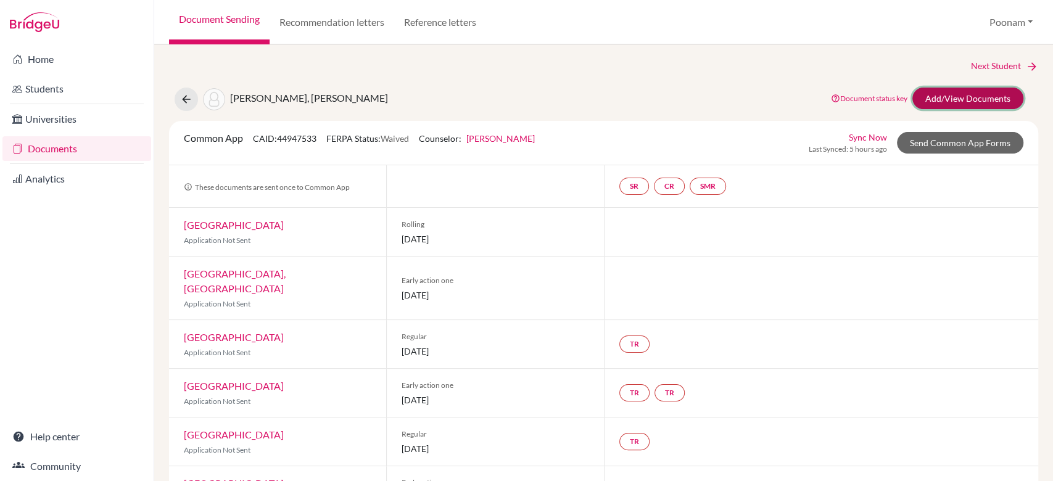
click at [956, 109] on link "Add/View Documents" at bounding box center [968, 99] width 111 height 22
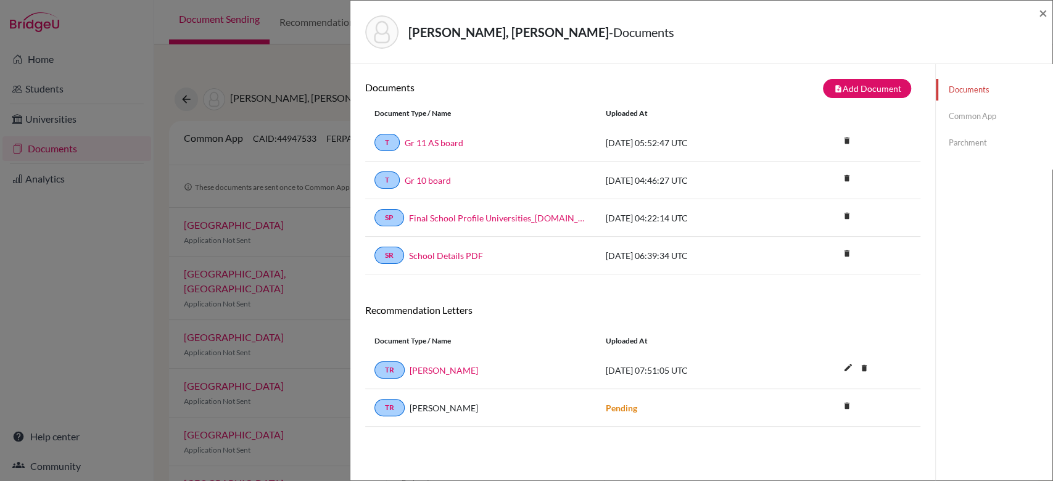
click at [974, 107] on link "Common App" at bounding box center [994, 117] width 117 height 22
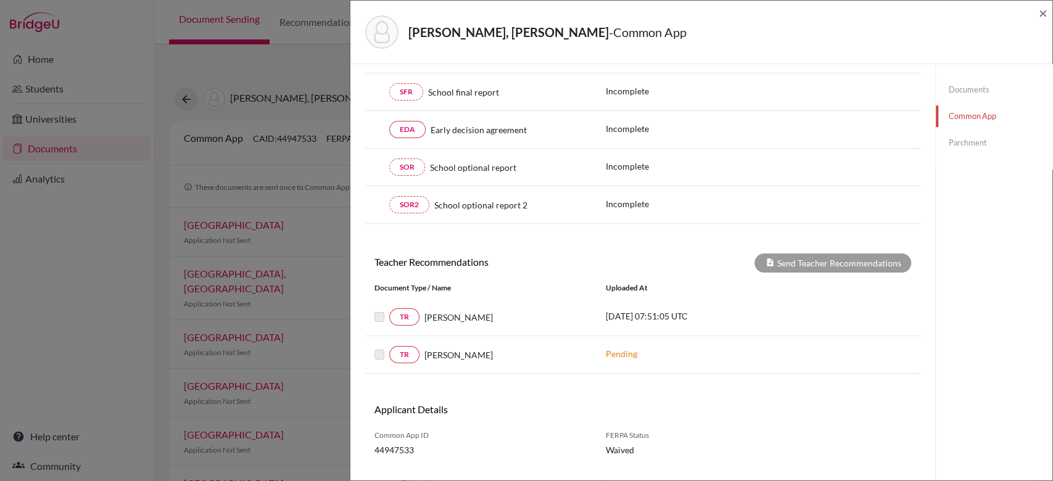
scroll to position [294, 0]
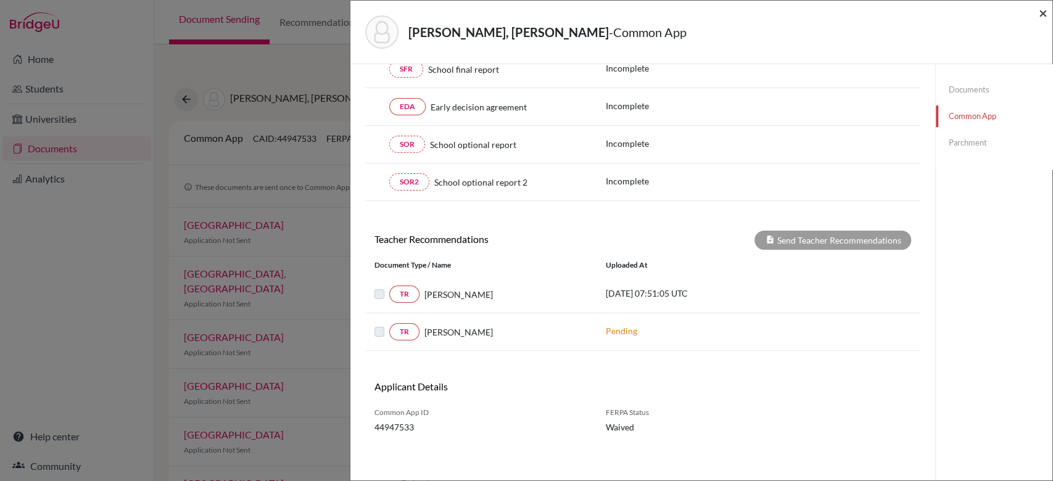
click at [1039, 16] on span "×" at bounding box center [1043, 13] width 9 height 18
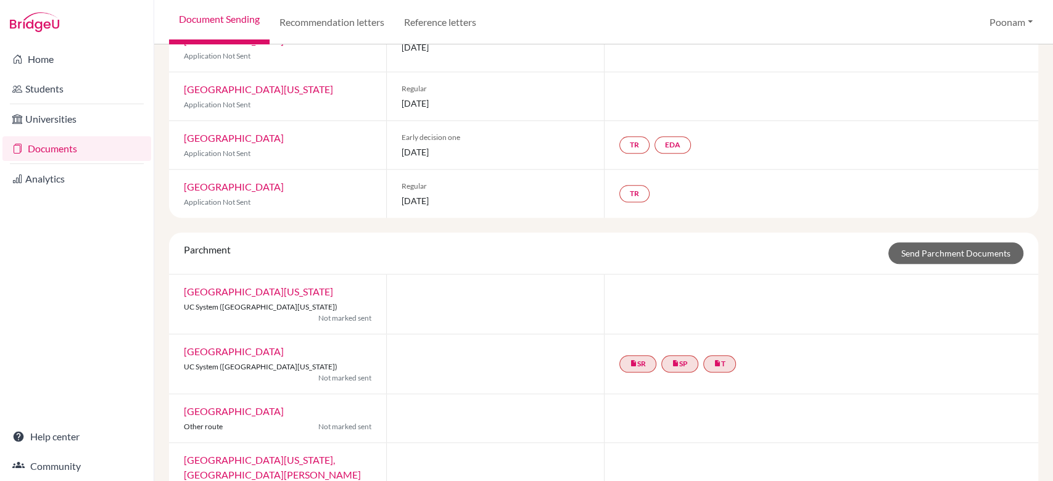
scroll to position [848, 0]
